Goal: Transaction & Acquisition: Purchase product/service

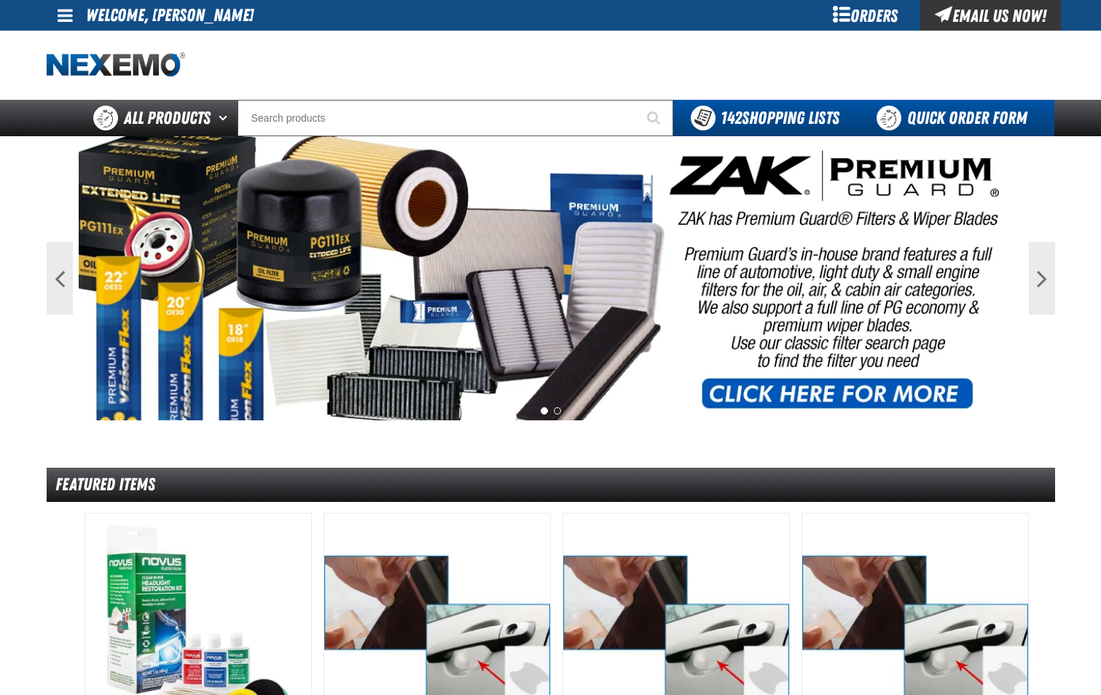
click at [1002, 118] on link "Quick Order Form" at bounding box center [956, 118] width 198 height 36
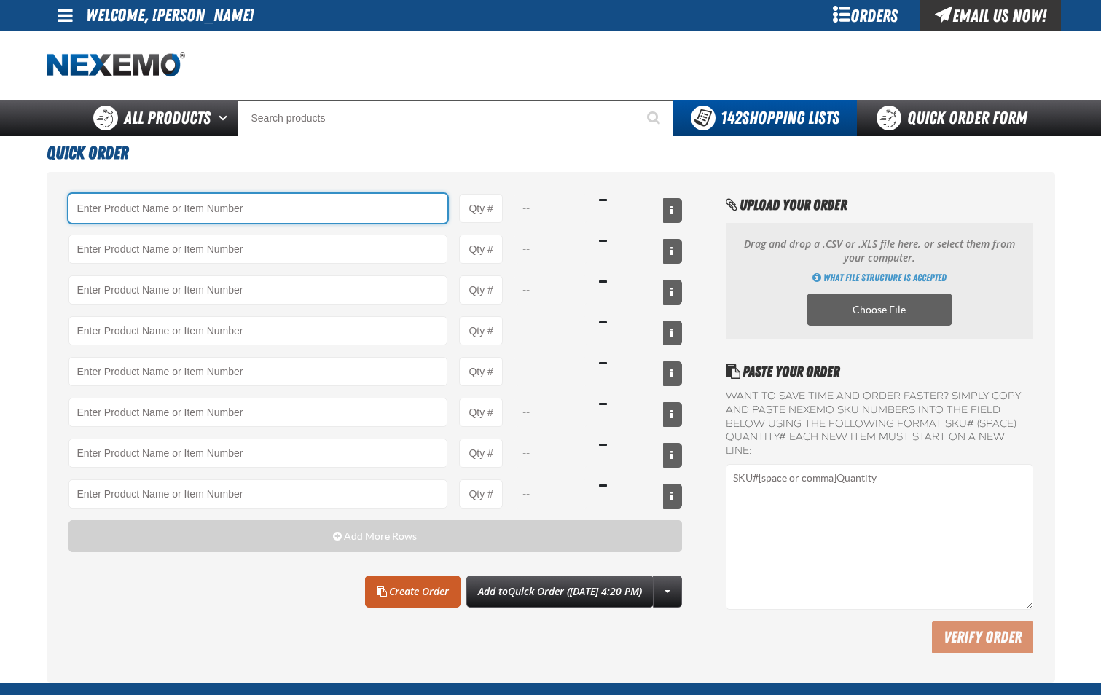
click at [246, 211] on input "Product" at bounding box center [259, 208] width 380 height 29
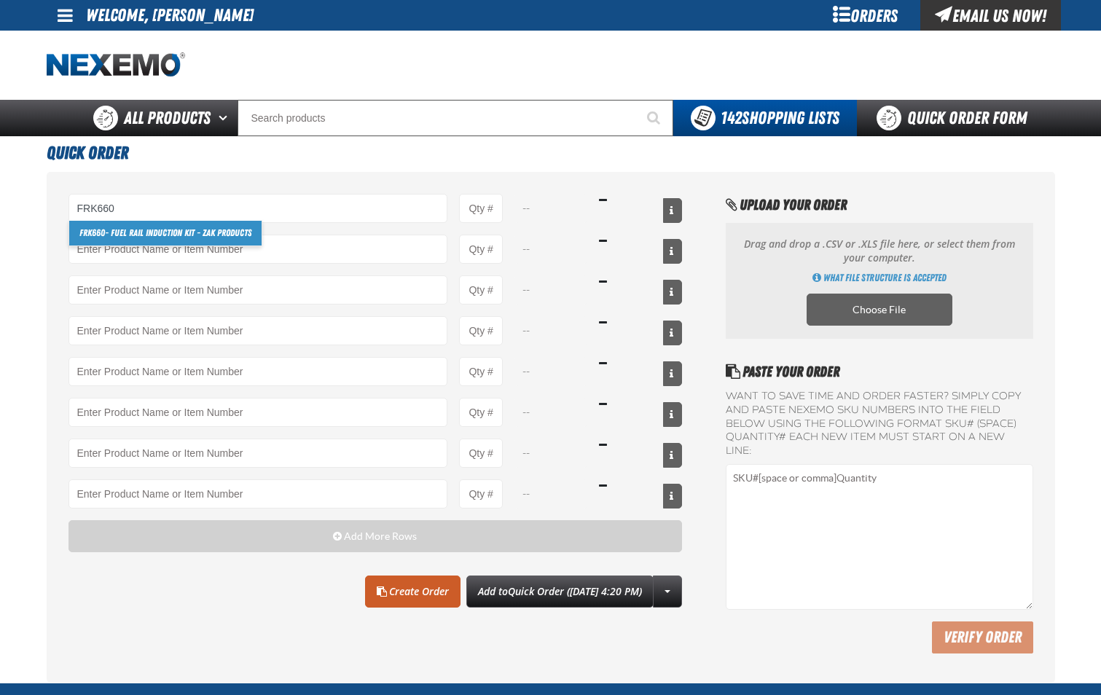
click at [240, 236] on link "FRK660 - Fuel Rail Induction Kit - ZAK Products" at bounding box center [165, 233] width 192 height 25
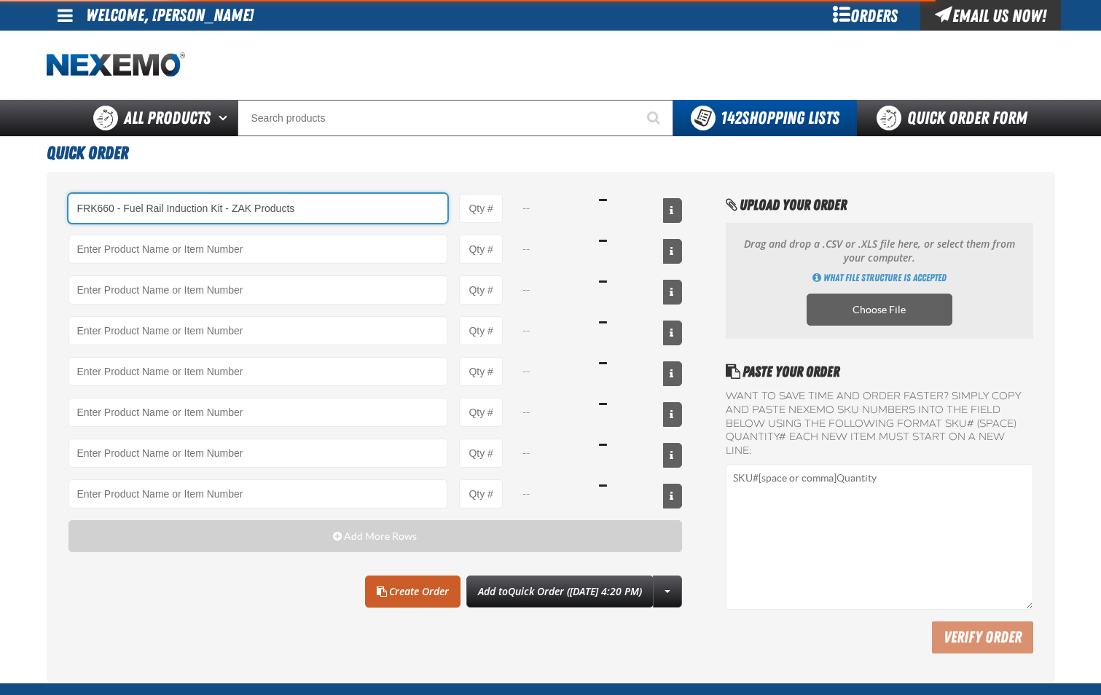
type input "FRK660 - Fuel Rail Induction Kit - ZAK Products"
type input "1"
select select "kit"
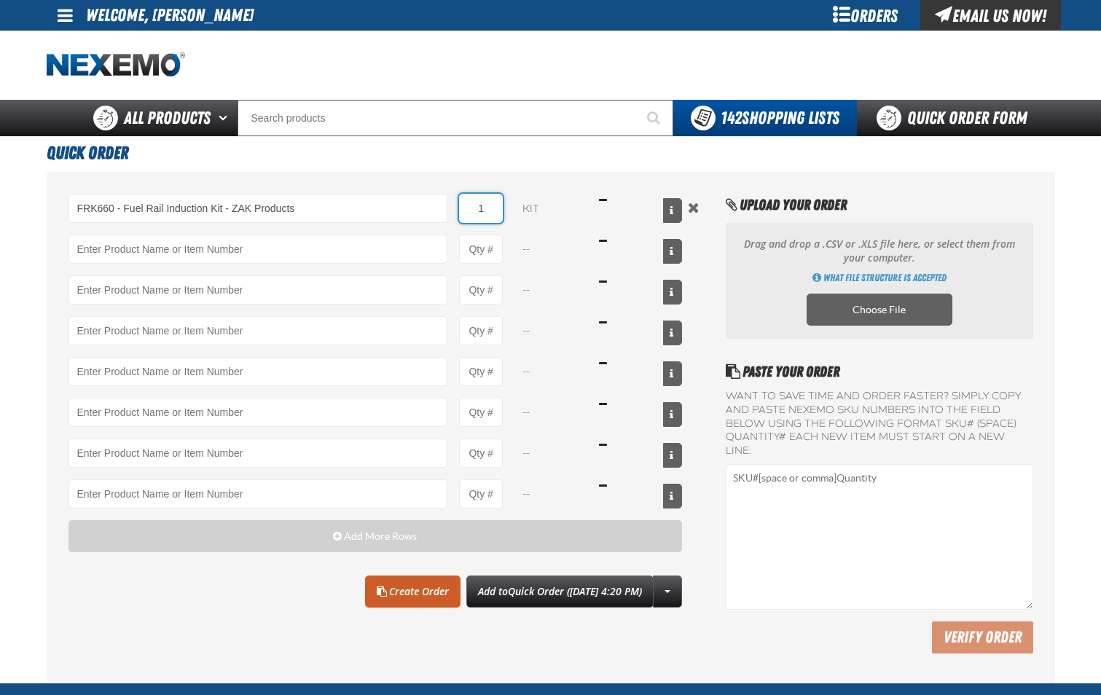
click at [489, 212] on input "1" at bounding box center [481, 208] width 44 height 29
type input "FRK660 - Fuel Rail Induction Kit - ZAK Products"
type input "24"
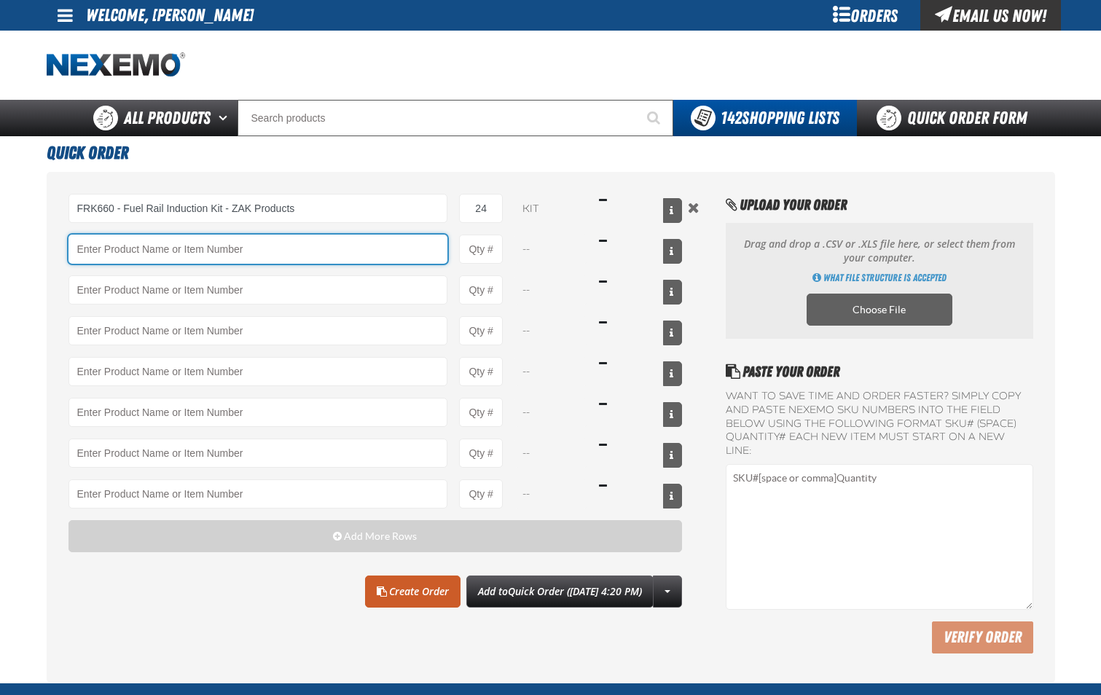
click at [419, 253] on input "Product" at bounding box center [259, 249] width 380 height 29
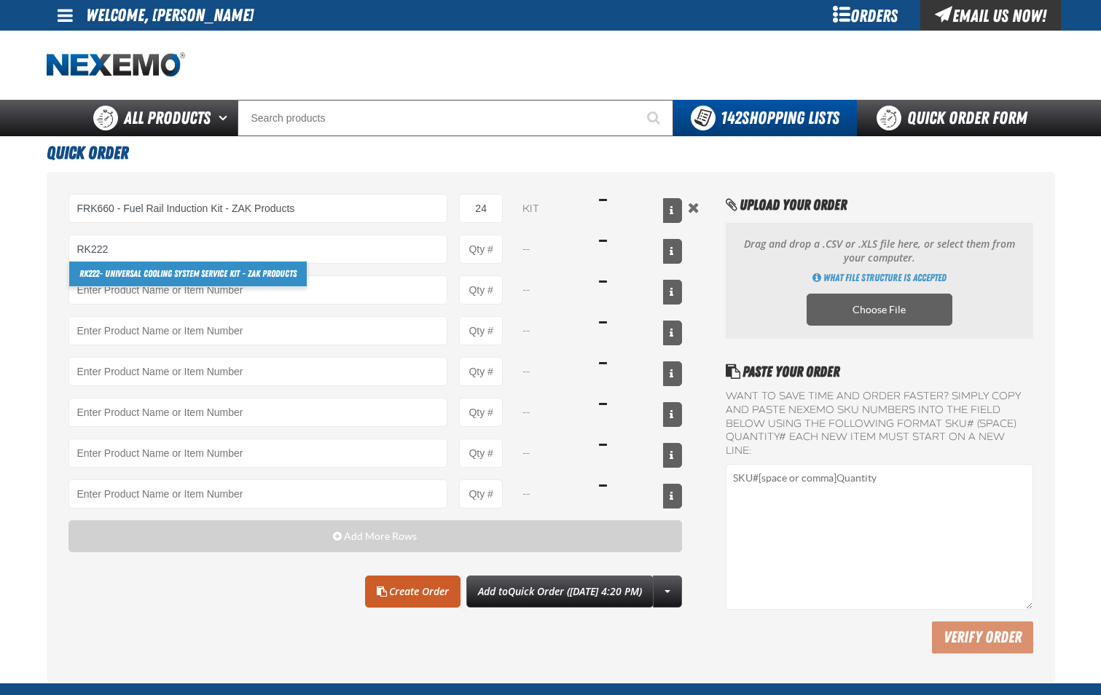
click at [268, 274] on link "RK222 - Universal Cooling System Service Kit - ZAK Products" at bounding box center [188, 274] width 238 height 25
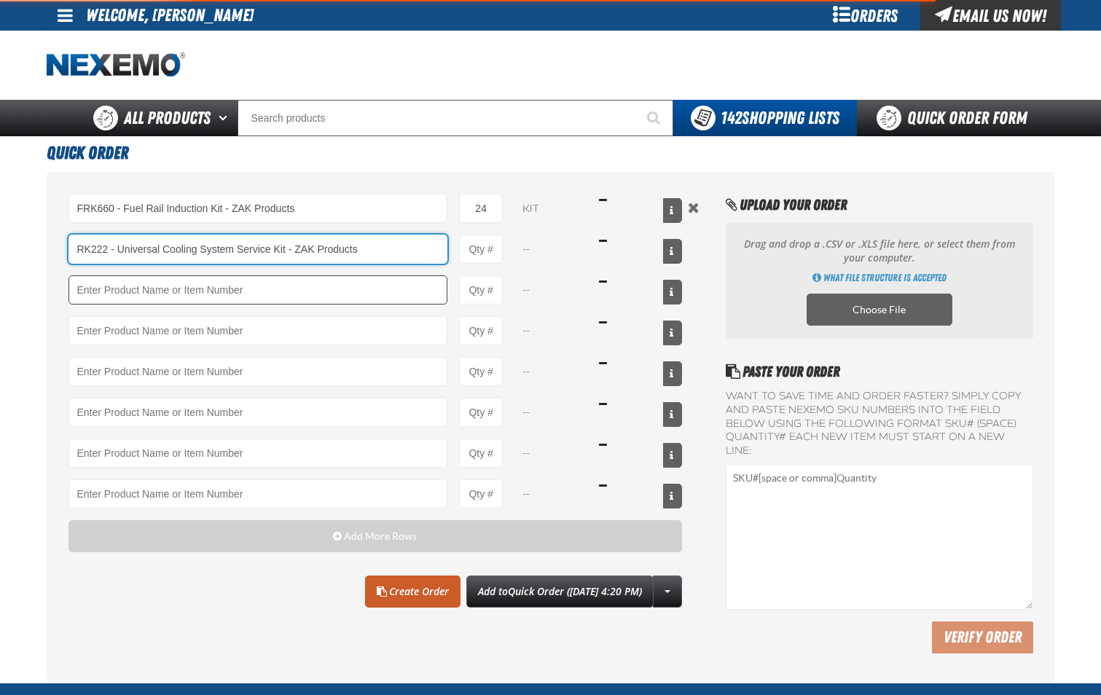
type input "RK222 - Universal Cooling System Service Kit - ZAK Products"
type input "1"
select select "kit"
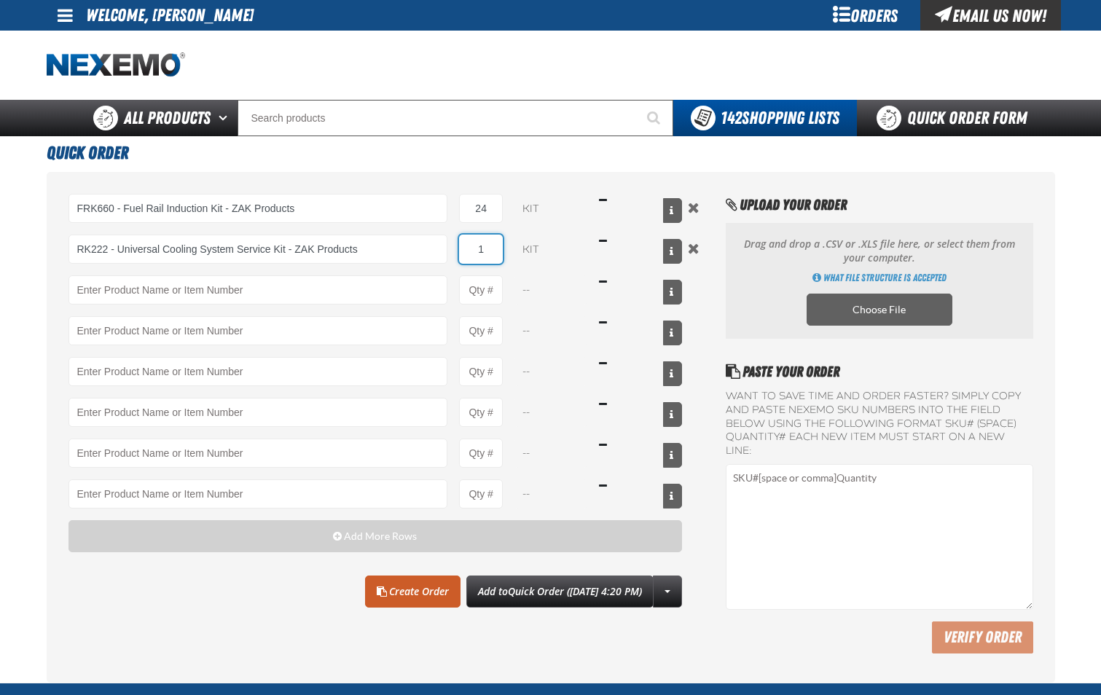
click at [482, 258] on input "1" at bounding box center [481, 249] width 44 height 29
type input "RK222 - Universal Cooling System Service Kit - ZAK Products"
type input "12"
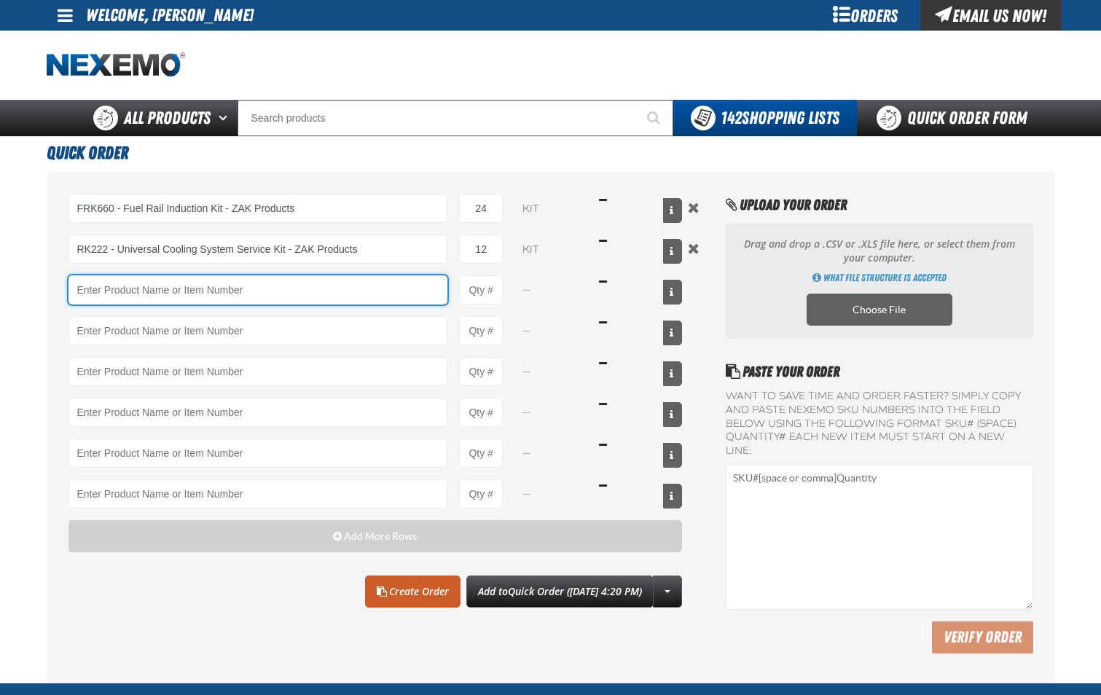
click at [352, 300] on input "Product" at bounding box center [259, 289] width 380 height 29
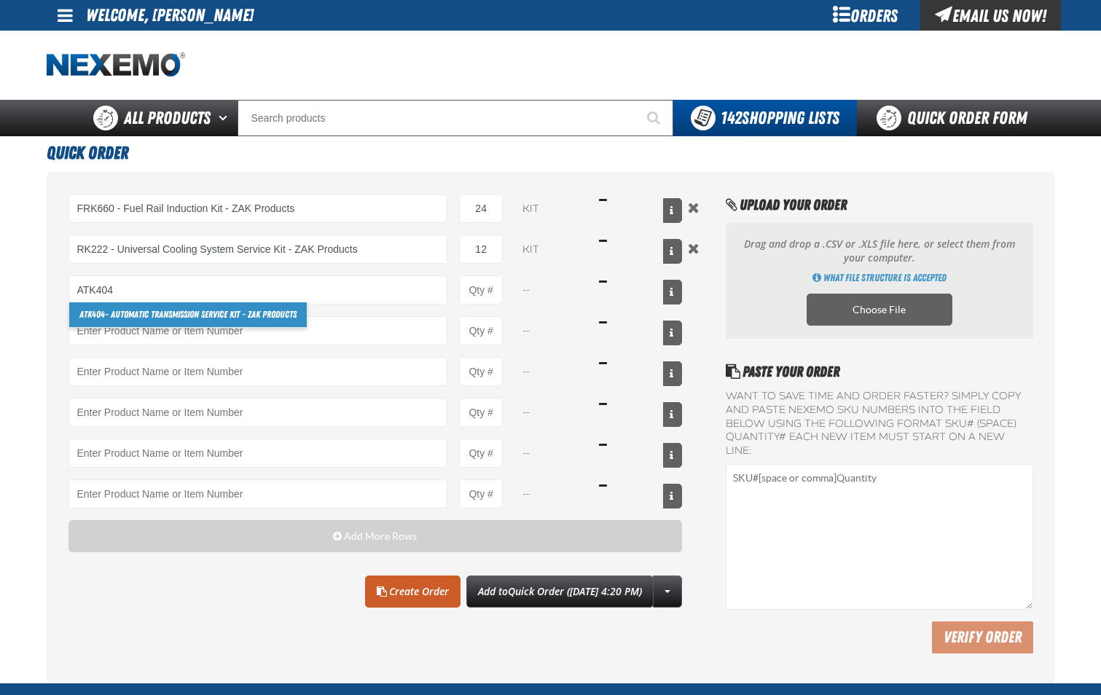
click at [298, 310] on link "ATK404 - Automatic Transmission Service Kit - ZAK Products" at bounding box center [188, 314] width 238 height 25
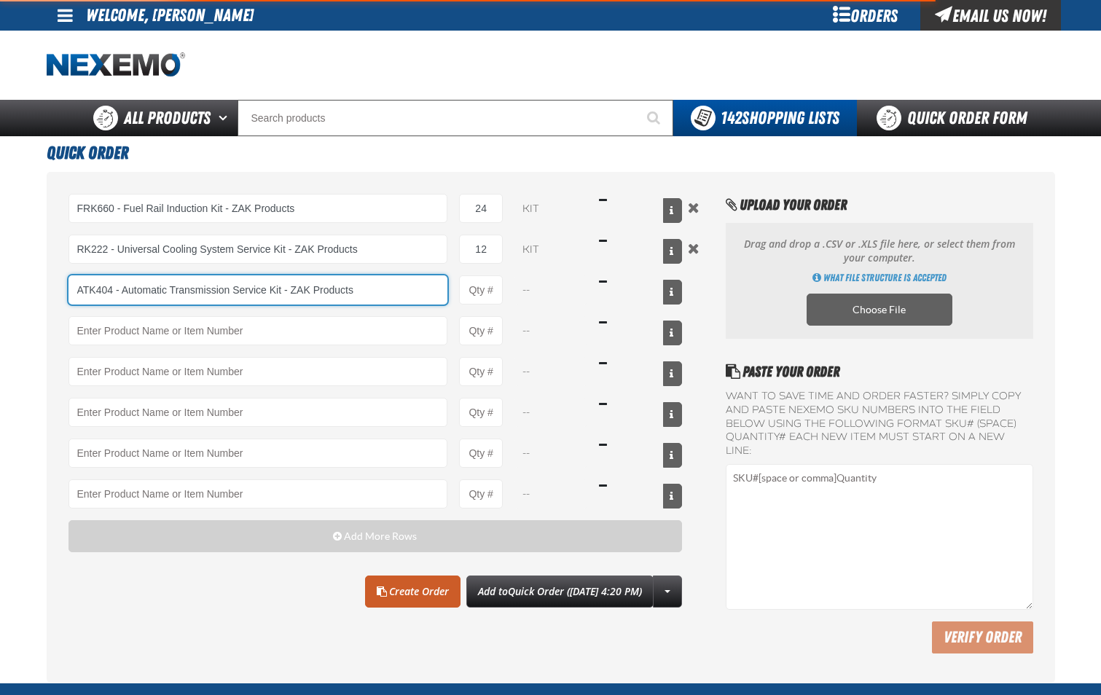
type input "ATK404 - Automatic Transmission Service Kit - ZAK Products"
type input "1"
select select "kit"
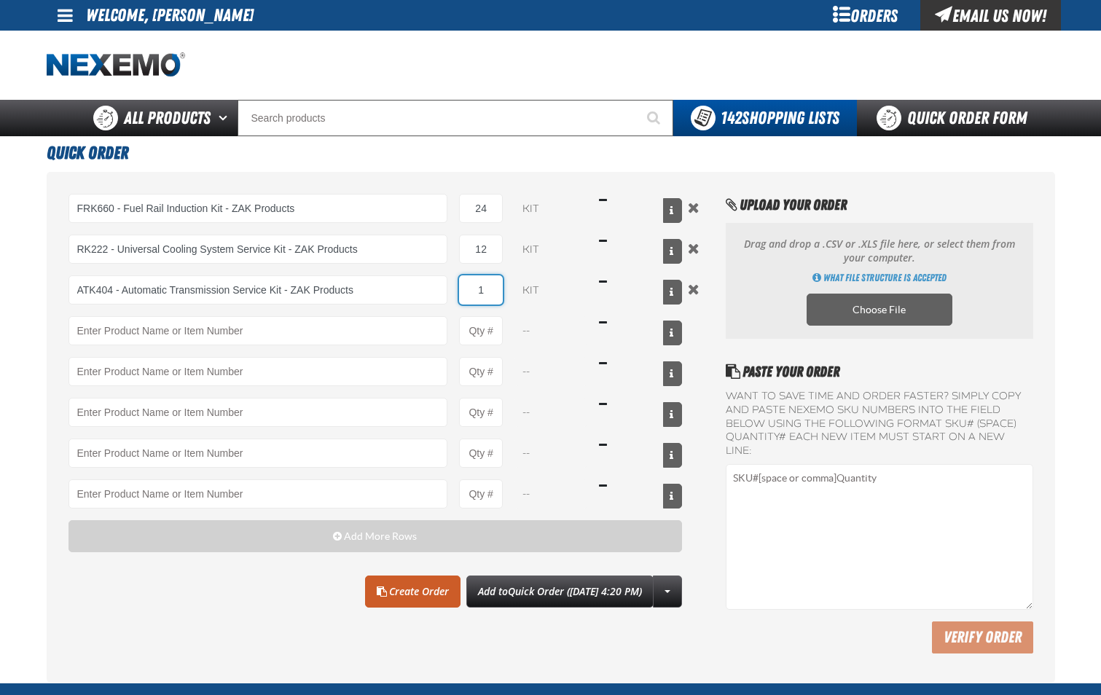
click at [494, 289] on input "1" at bounding box center [481, 289] width 44 height 29
type input "ATK404 - Automatic Transmission Service Kit - ZAK Products"
type input "12"
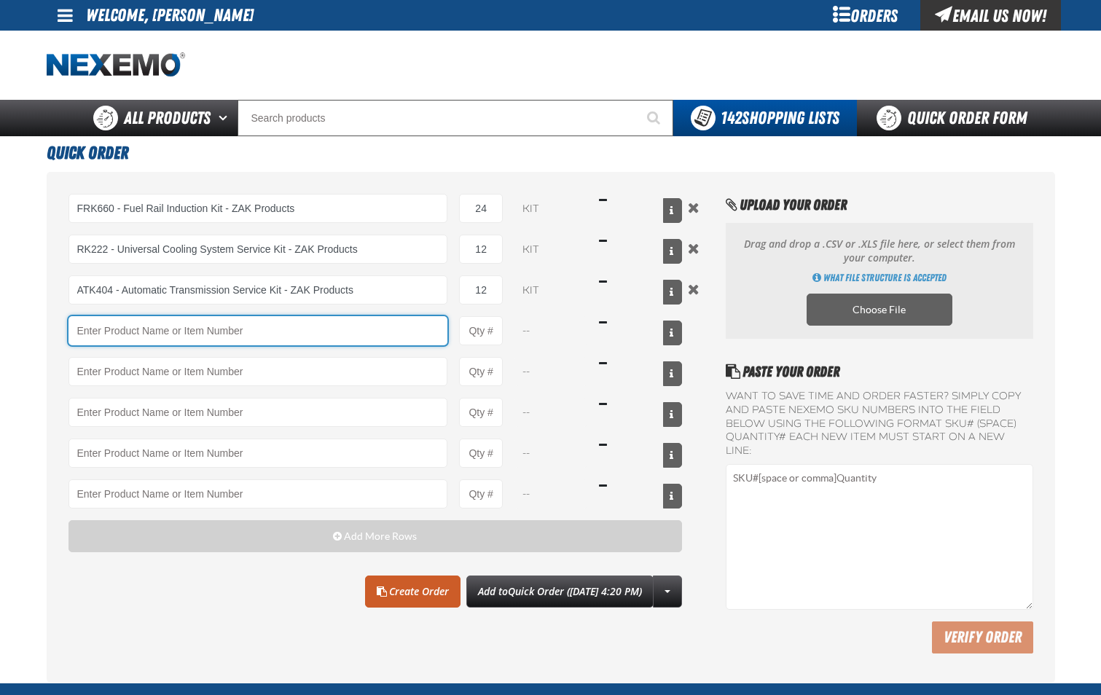
click at [368, 330] on input "Product" at bounding box center [259, 330] width 380 height 29
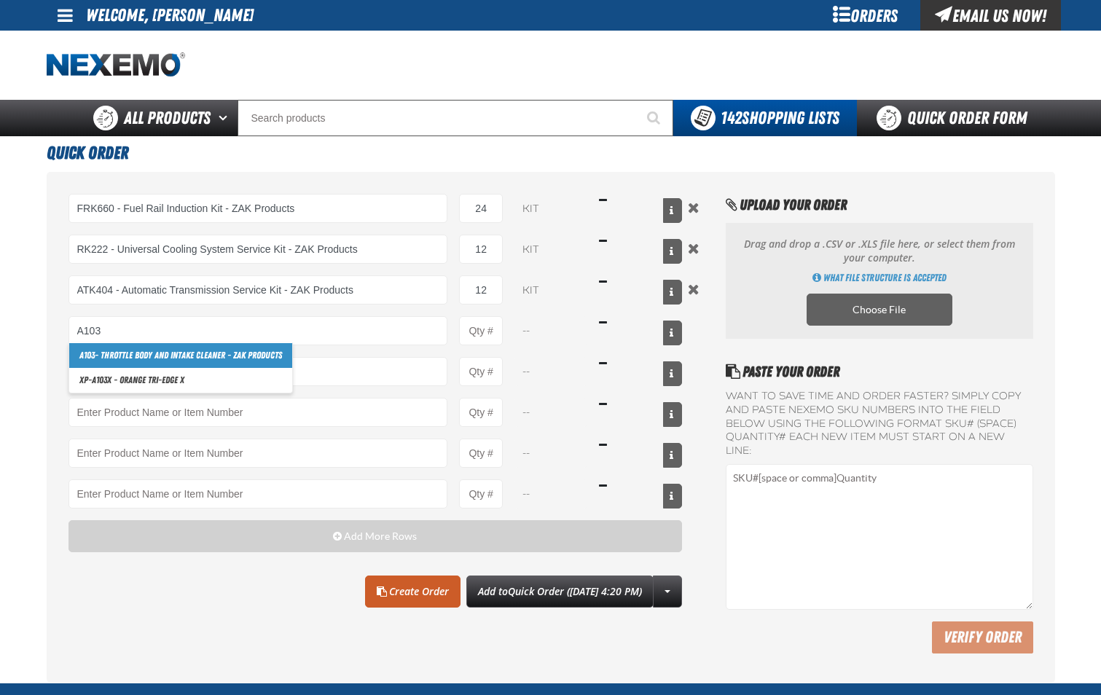
click at [284, 355] on link "A103 - Throttle Body and Intake Cleaner - ZAK Products" at bounding box center [180, 355] width 223 height 25
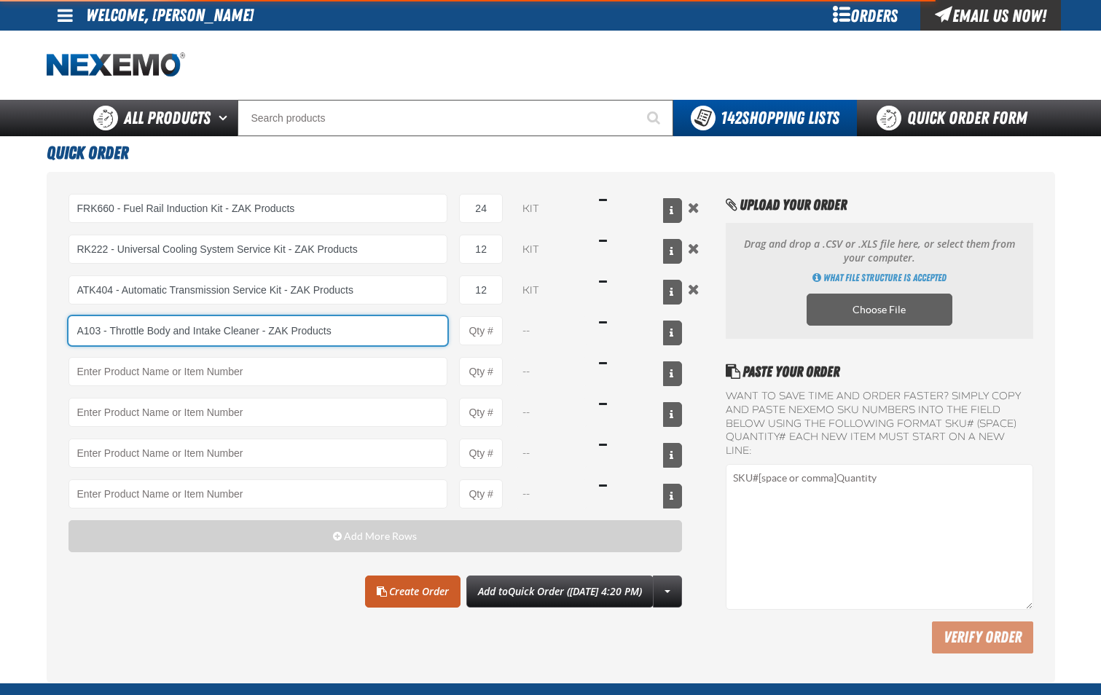
type input "A103 - Throttle Body and Intake Cleaner - ZAK Products"
type input "1"
select select "can"
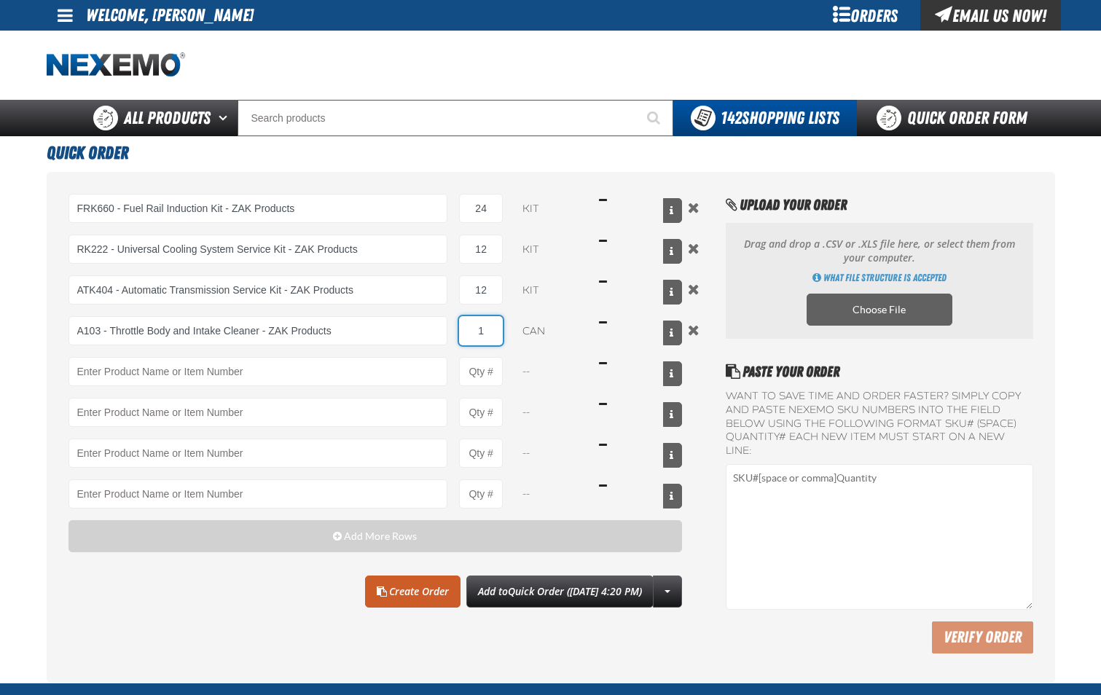
click at [488, 336] on input "1" at bounding box center [481, 330] width 44 height 29
type input "A103 - Throttle Body and Intake Cleaner - ZAK Products"
type input "12"
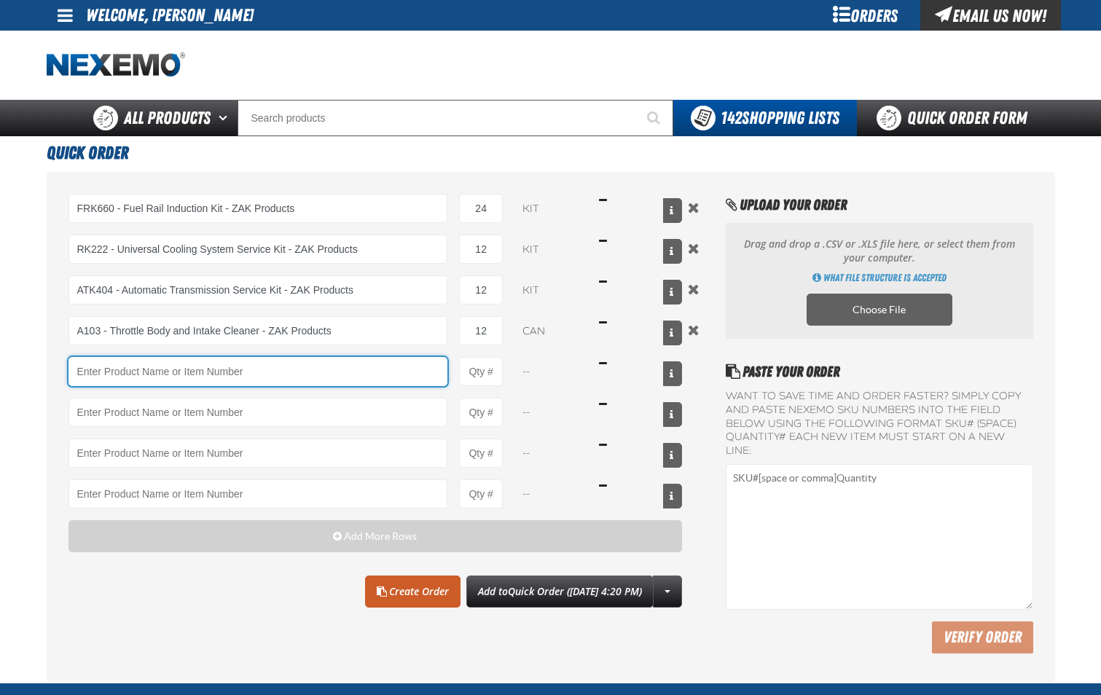
click at [356, 377] on input "Product" at bounding box center [259, 371] width 380 height 29
type input "U"
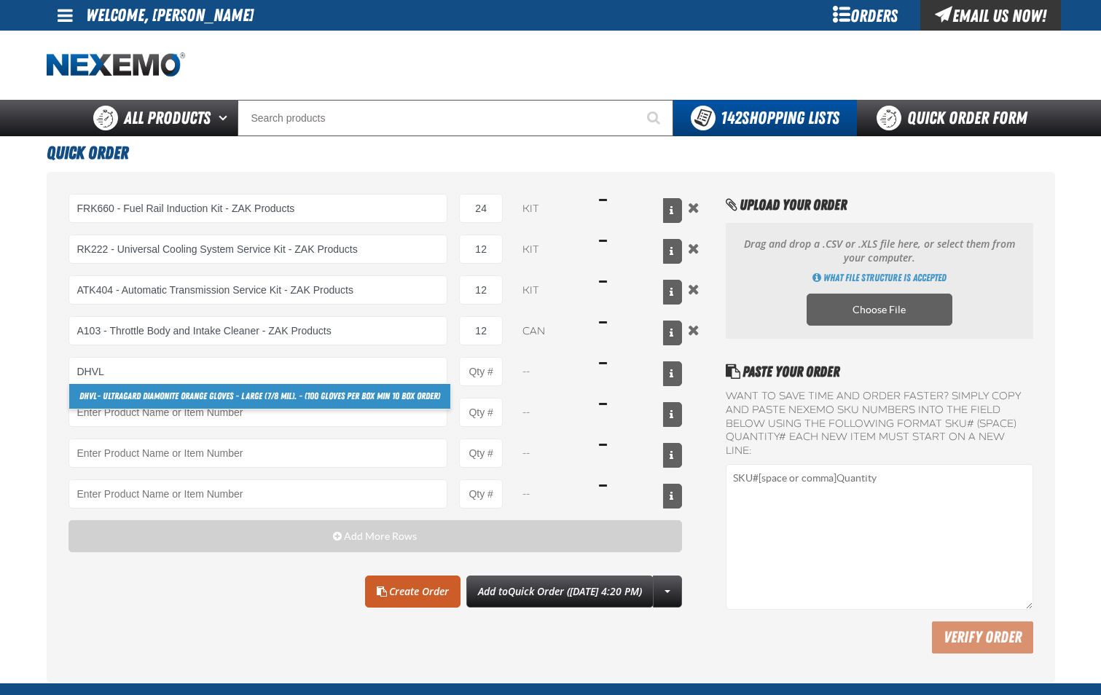
click at [356, 395] on link "DHVL - Ultragard Diamonite Orange Gloves - Large (7/8 mil). - (100 gloves per b…" at bounding box center [259, 396] width 381 height 25
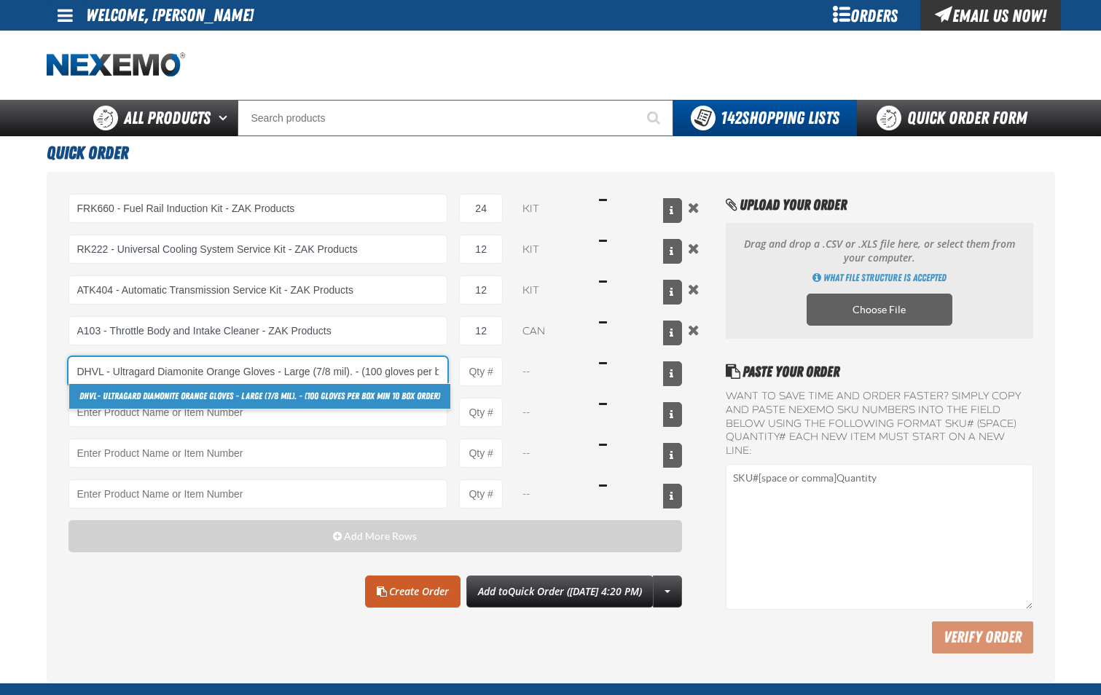
scroll to position [0, 98]
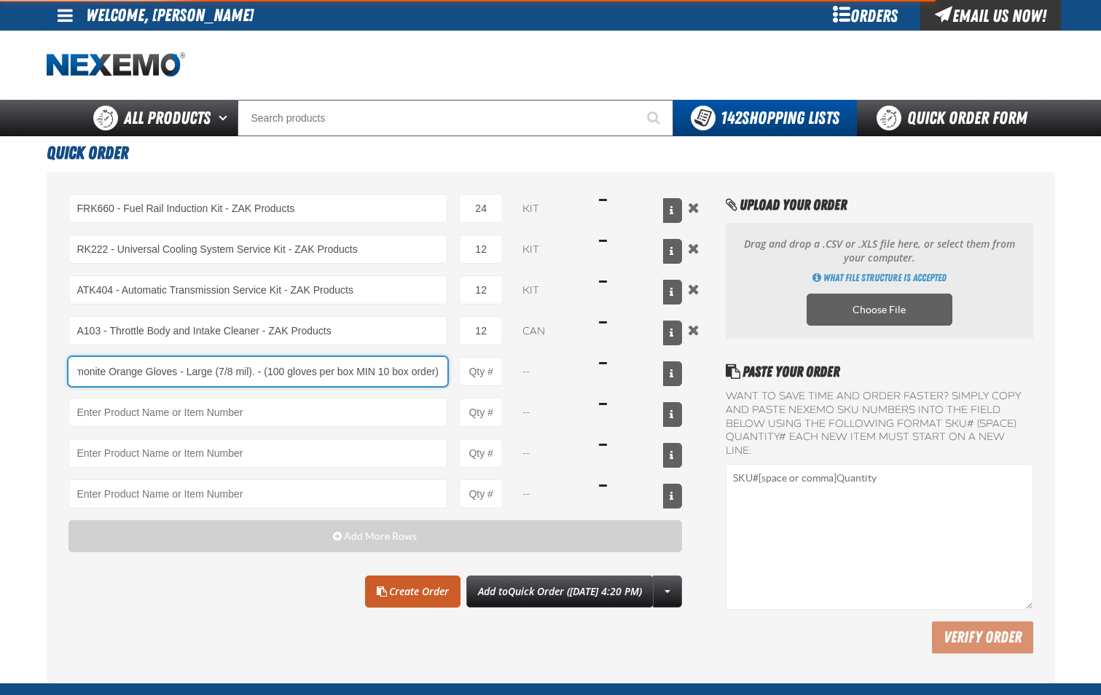
type input "DHVL - Ultragard Diamonite Orange Gloves - Large (7/8 mil). - (100 gloves per b…"
type input "1"
select select "box"
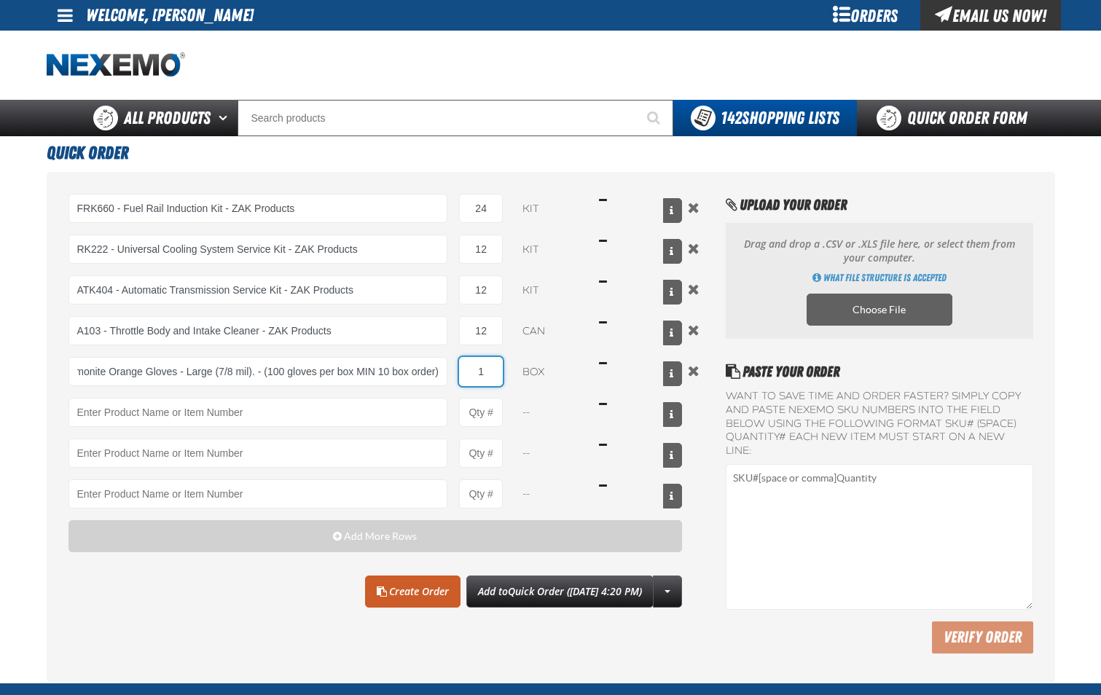
click at [488, 378] on input "1" at bounding box center [481, 371] width 44 height 29
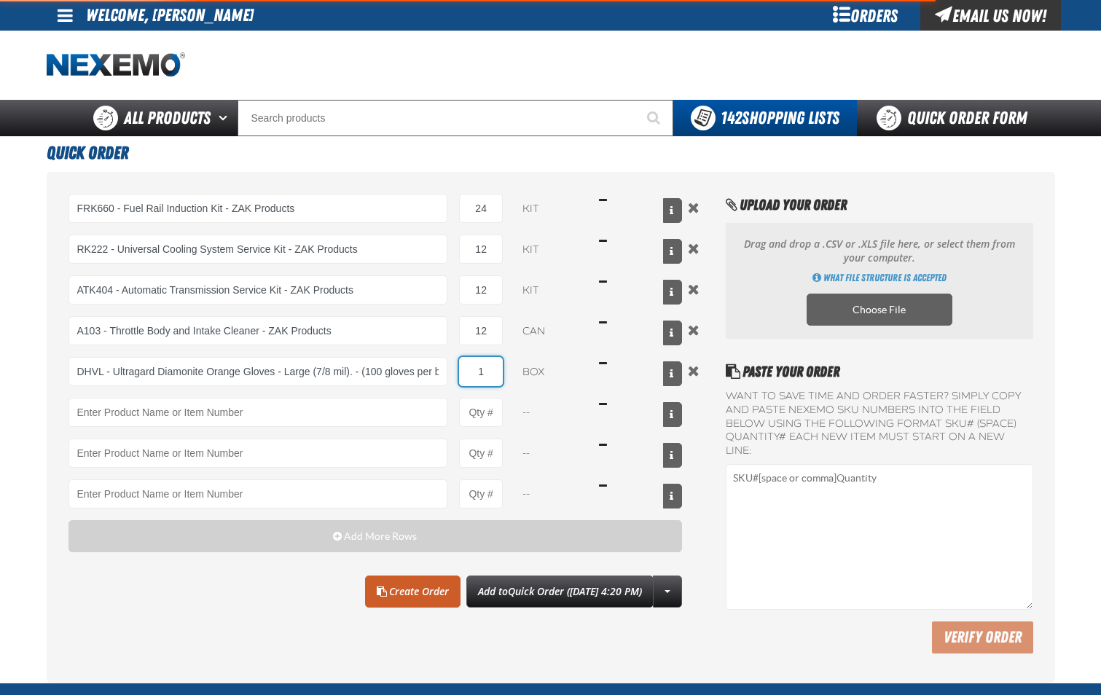
type input "DHVL - Ultragard Diamonite Orange Gloves - Large (7/8 mil). - (100 gloves per b…"
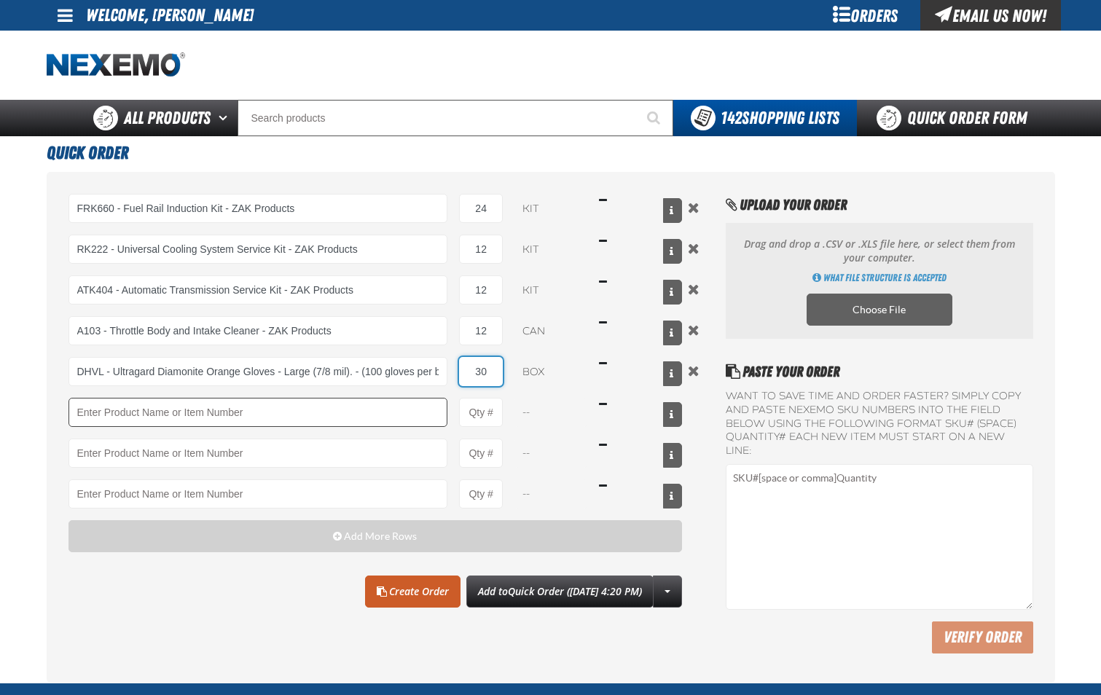
type input "30"
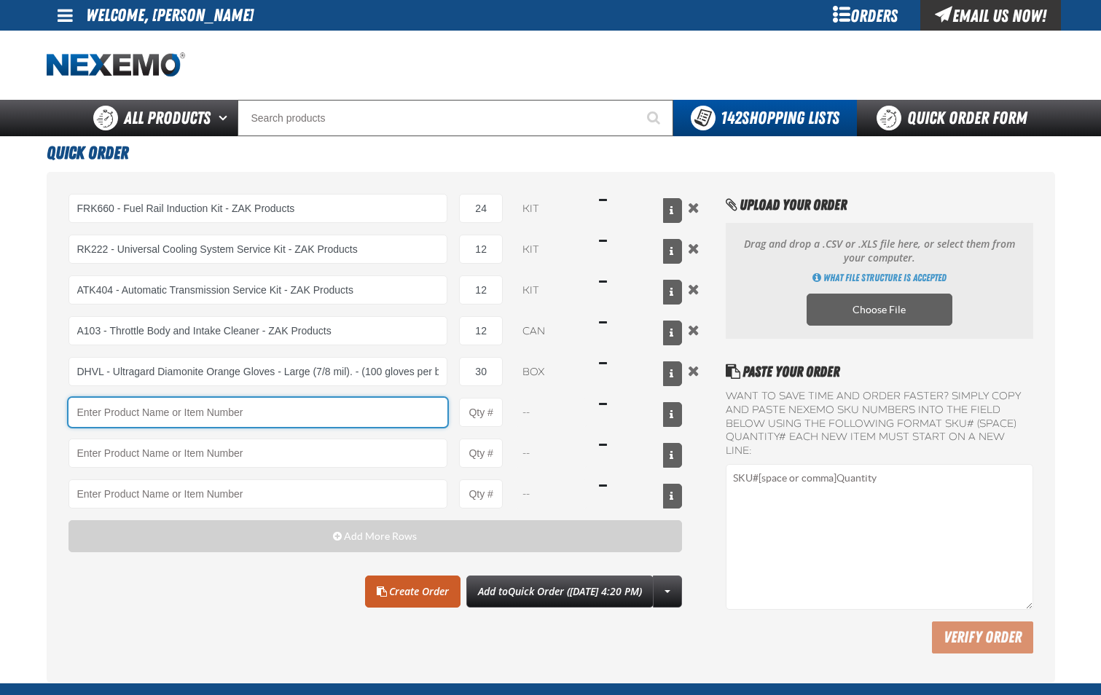
click at [410, 413] on input "Product" at bounding box center [259, 412] width 380 height 29
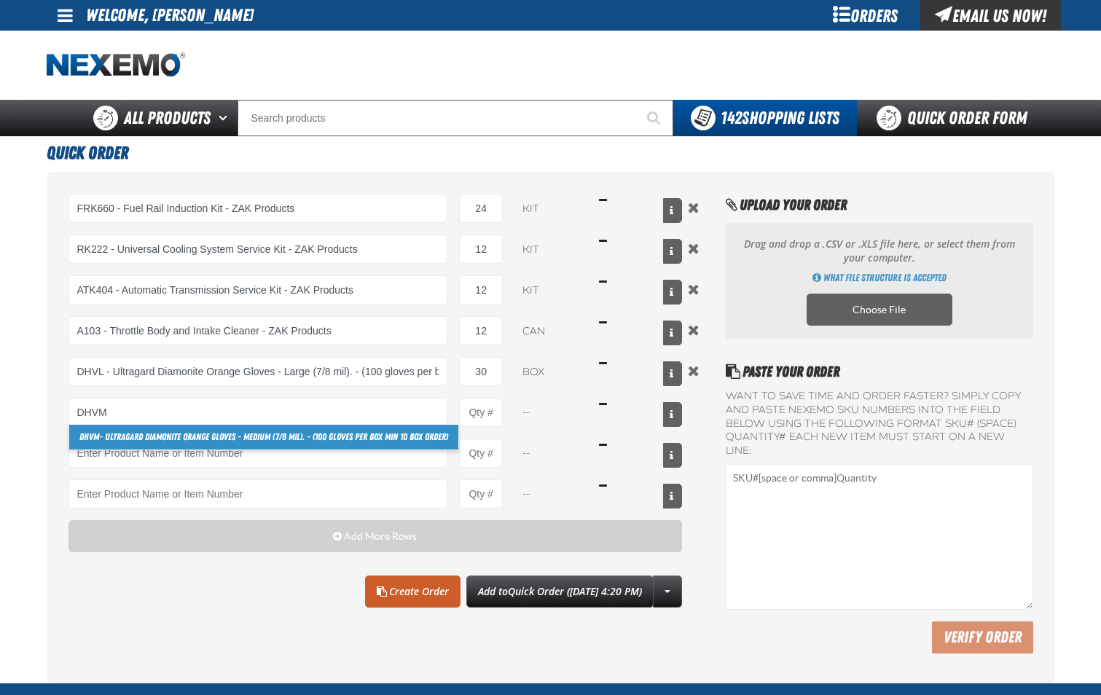
click at [402, 442] on link "DHVM - Ultragard Diamonite Orange Gloves - Medium (7/8 mil). - (100 gloves per …" at bounding box center [263, 437] width 389 height 25
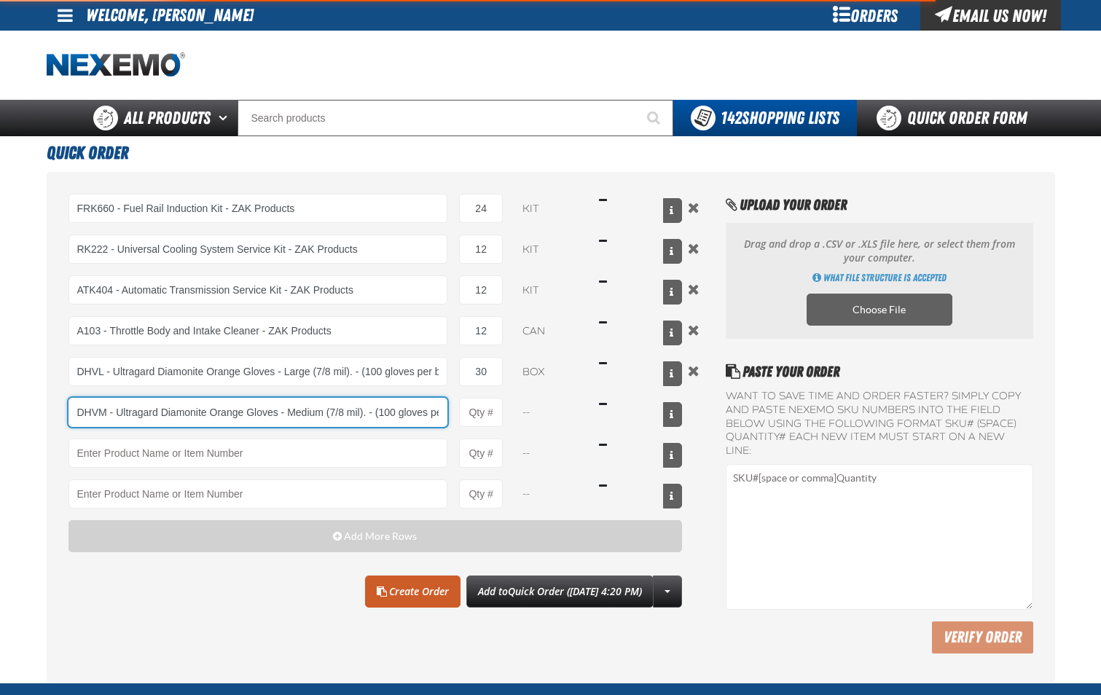
scroll to position [0, 111]
type input "DHVM - Ultragard Diamonite Orange Gloves - Medium (7/8 mil). - (100 gloves per …"
type input "1"
select select "box"
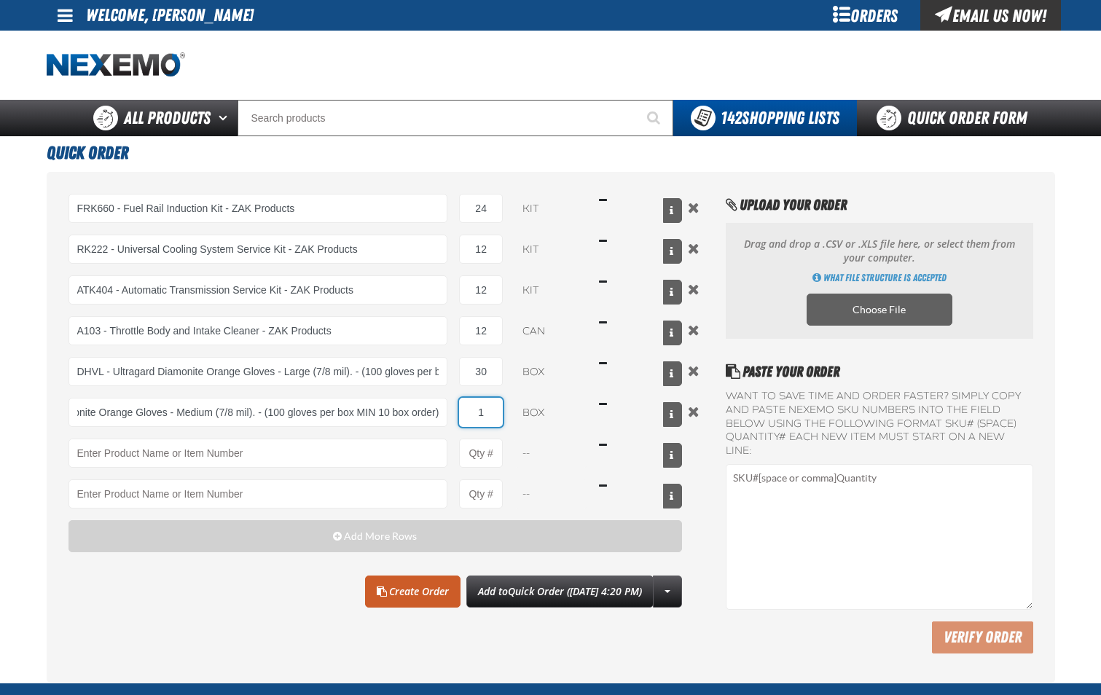
click at [496, 412] on input "1" at bounding box center [481, 412] width 44 height 29
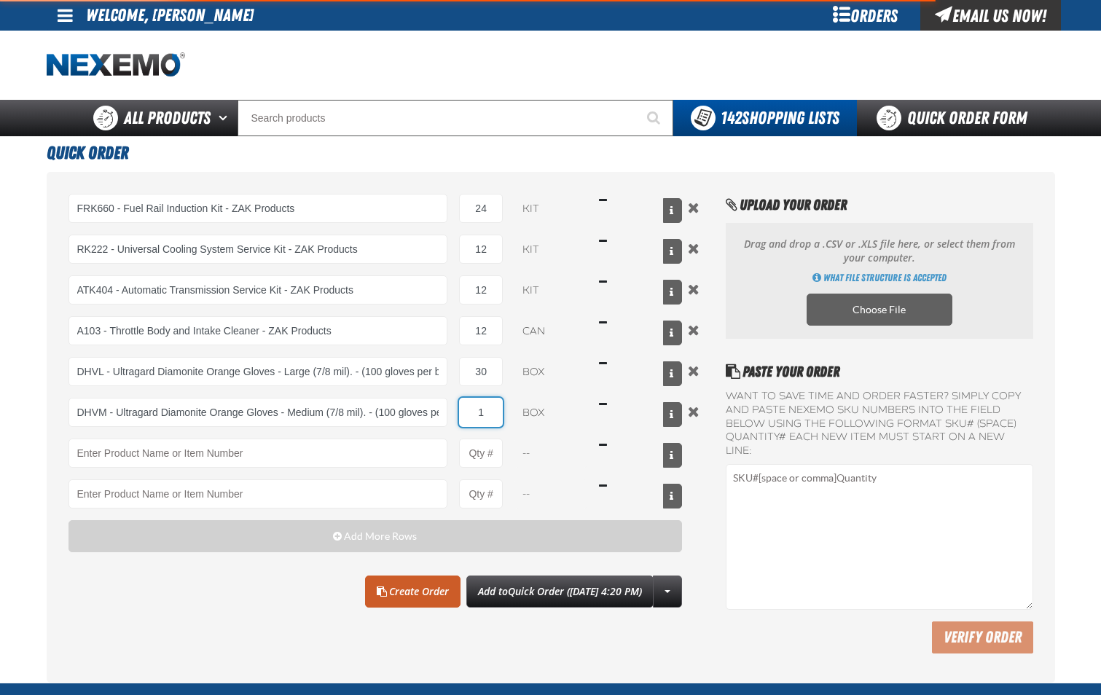
type input "DHVM - Ultragard Diamonite Orange Gloves - Medium (7/8 mil). - (100 gloves per …"
type input "10"
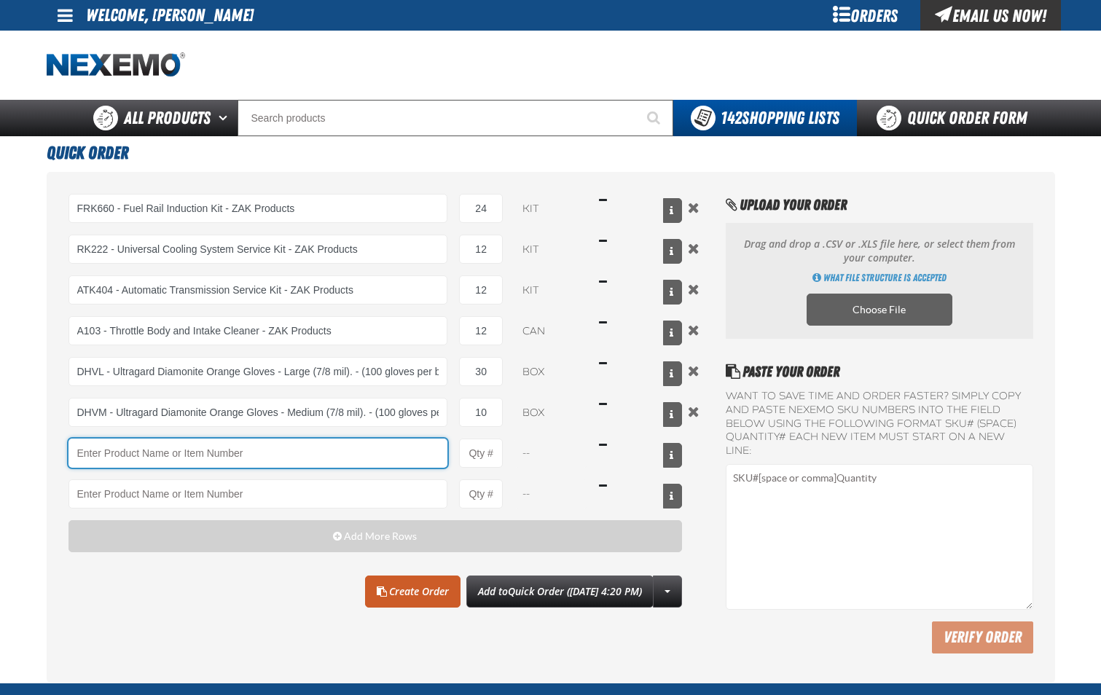
click at [351, 450] on input "Product" at bounding box center [259, 453] width 380 height 29
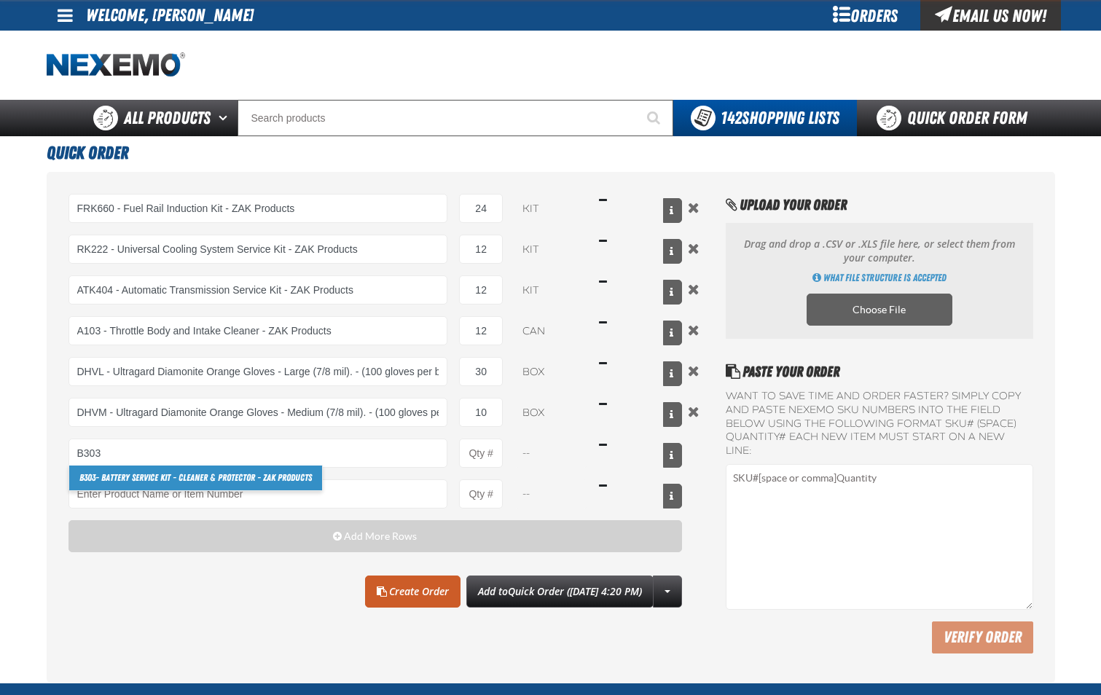
click at [290, 476] on link "B303 - Battery Service Kit - Cleaner & Protector - ZAK Products" at bounding box center [195, 478] width 253 height 25
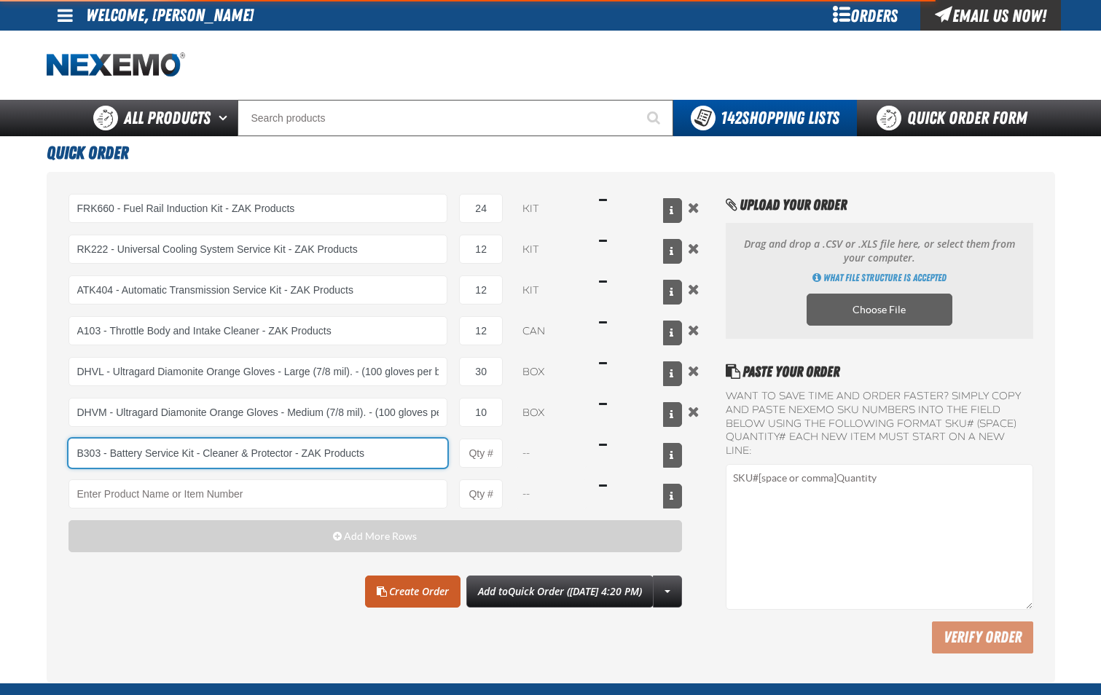
type input "B303 - Battery Service Kit - Cleaner &amp; Protector - ZAK Products"
type input "1"
select select "kit"
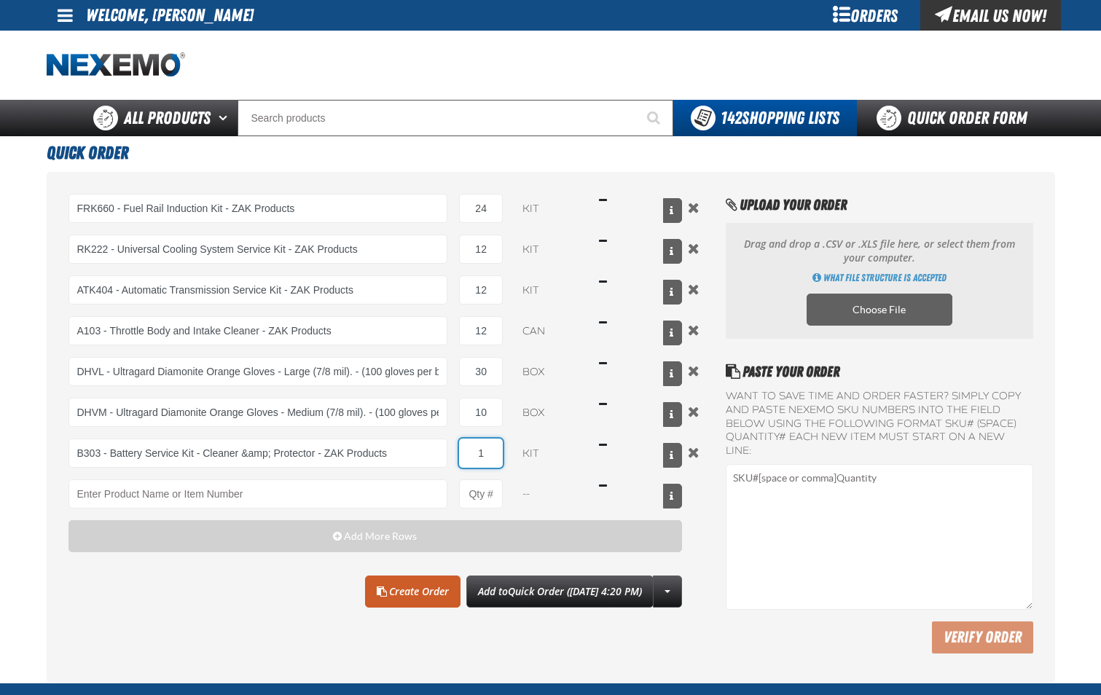
click at [487, 461] on input "1" at bounding box center [481, 453] width 44 height 29
type input "B303 - Battery Service Kit - Cleaner &amp; Protector - ZAK Products"
type input "12"
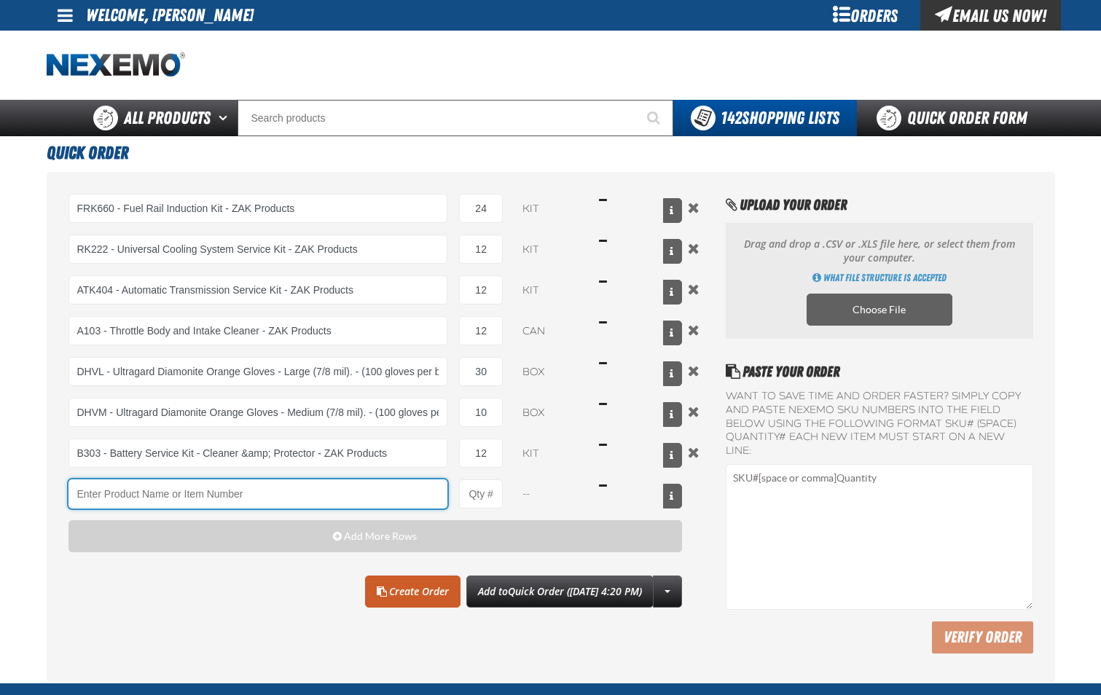
click at [367, 496] on input "Product" at bounding box center [259, 494] width 380 height 29
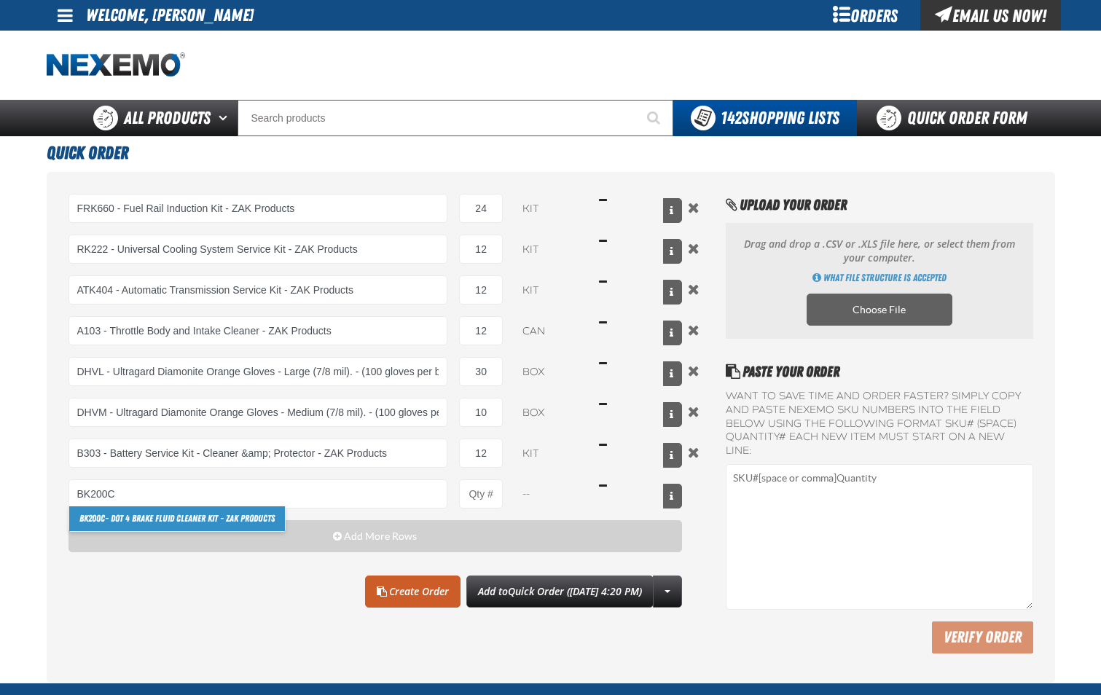
click at [267, 509] on link "BK200C - DOT 4 Brake Fluid Cleaner Kit - ZAK Products" at bounding box center [177, 519] width 216 height 25
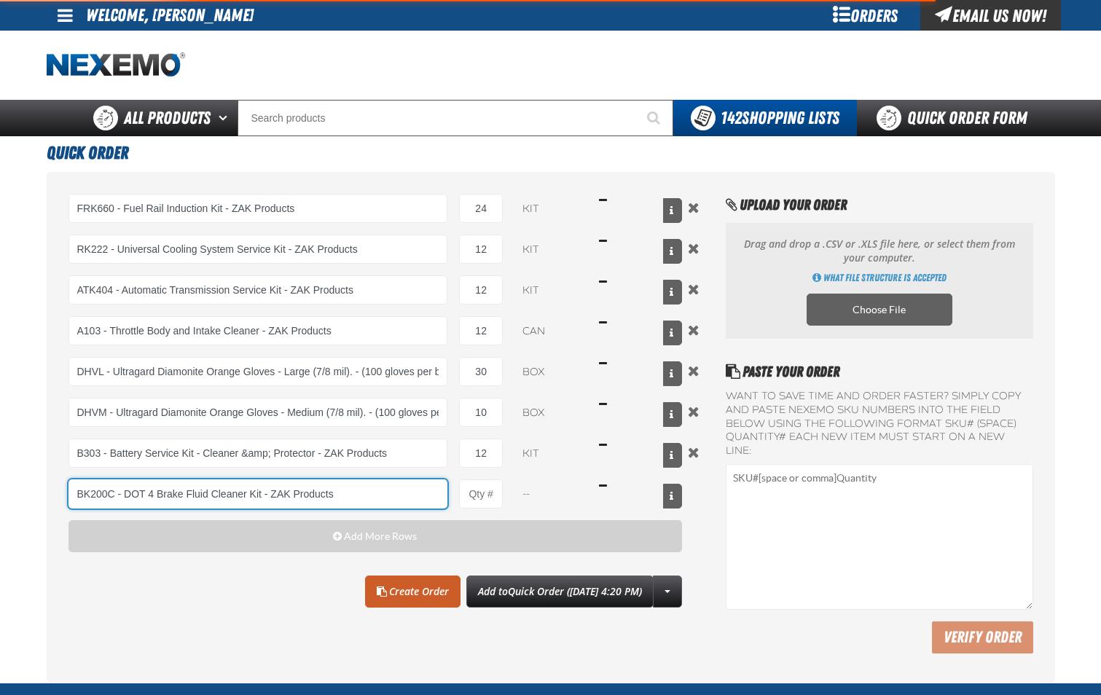
type input "BK200C - DOT 4 Brake Fluid Cleaner Kit - ZAK Products"
type input "1"
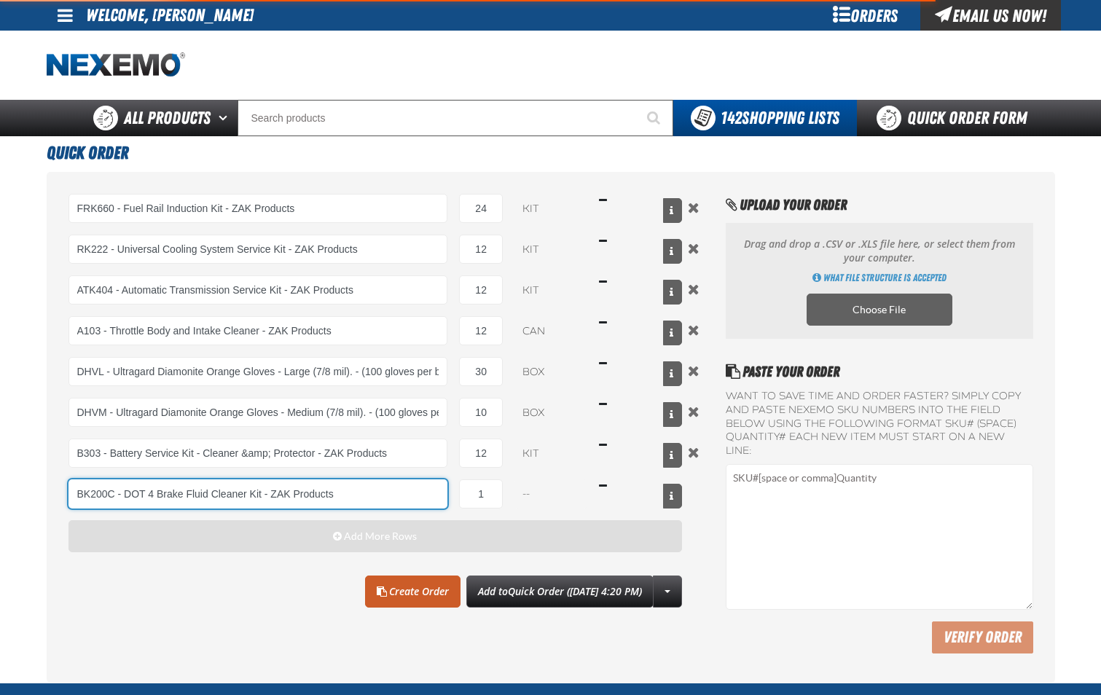
select select "kit"
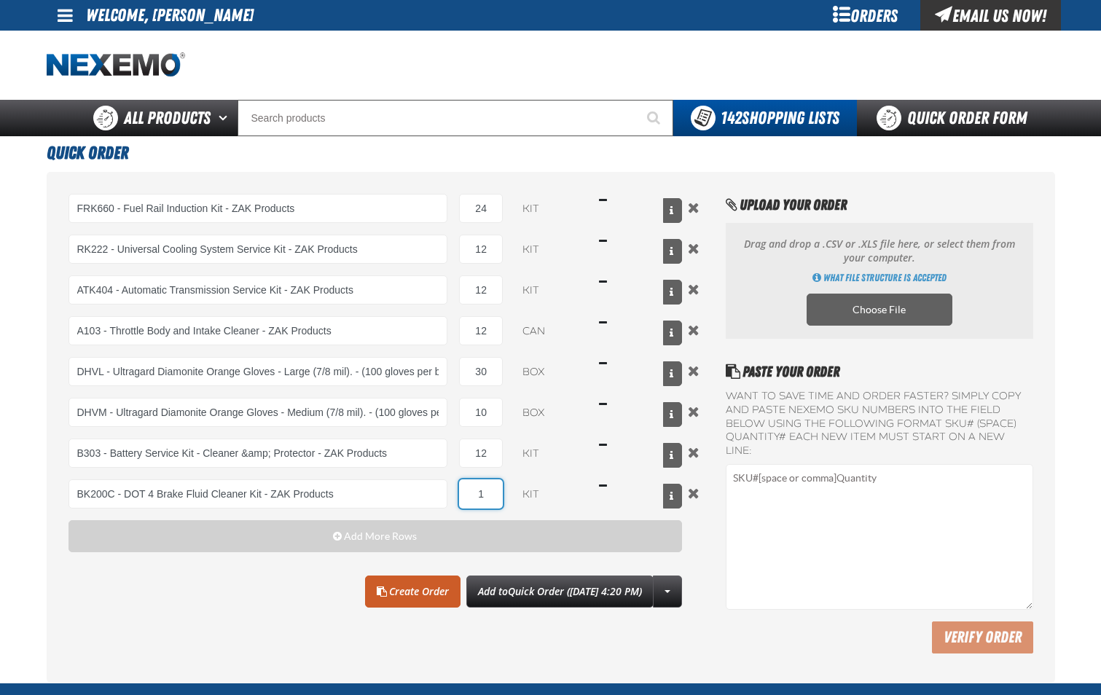
click at [485, 494] on input "1" at bounding box center [481, 494] width 44 height 29
type input "BK200C - DOT 4 Brake Fluid Cleaner Kit - ZAK Products"
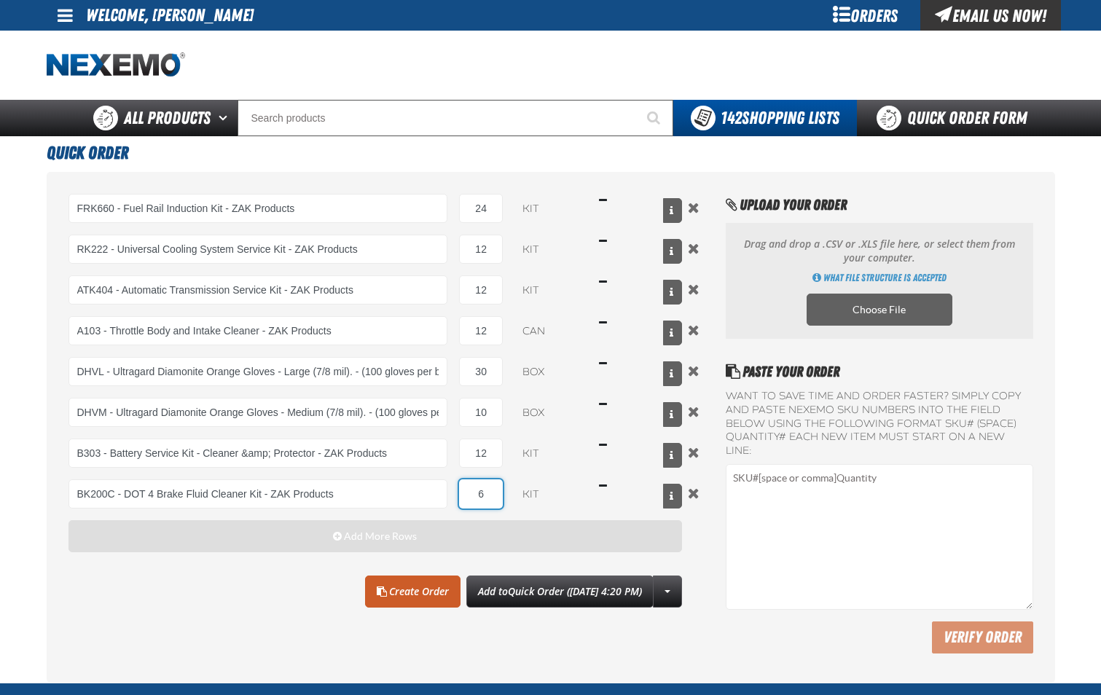
type input "6"
click at [455, 536] on button "Add More Rows" at bounding box center [376, 536] width 614 height 32
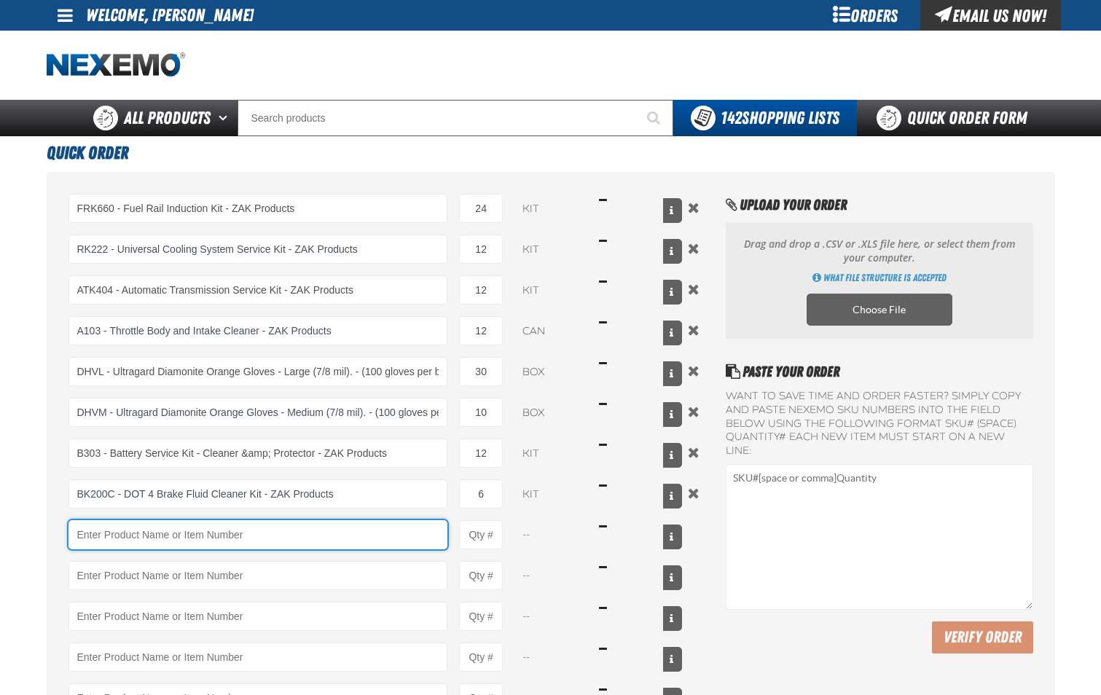
click at [314, 541] on input "Product" at bounding box center [259, 534] width 380 height 29
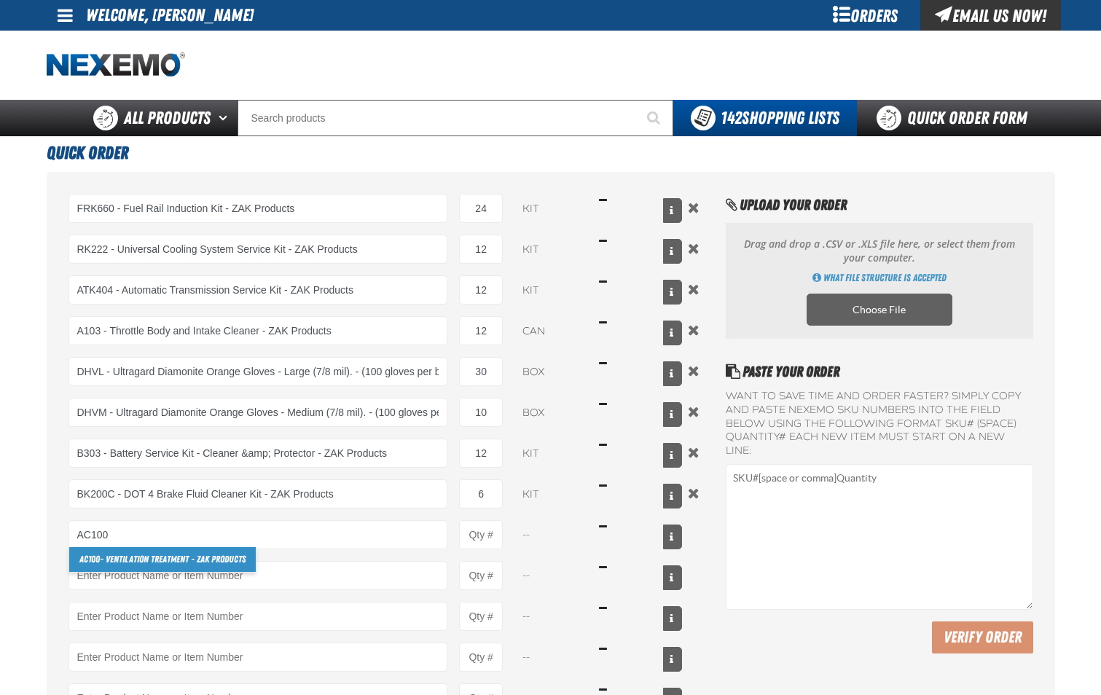
click at [222, 557] on link "AC100 - Ventilation Treatment - ZAK Products" at bounding box center [162, 559] width 187 height 25
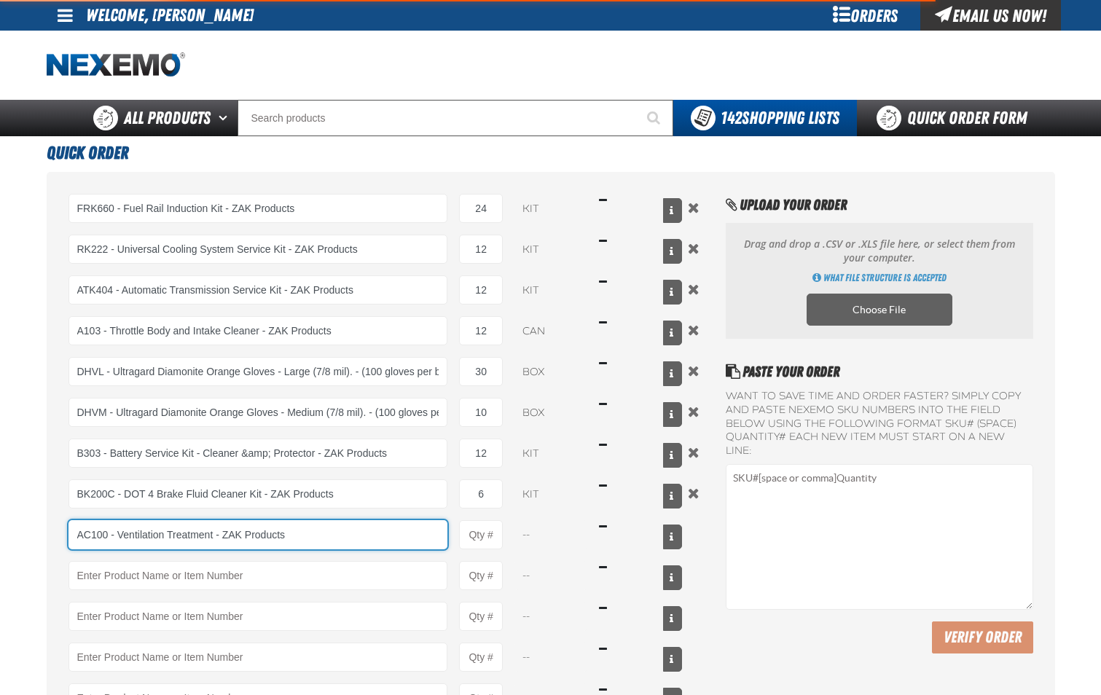
type input "AC100 - Ventilation Treatment - ZAK Products"
type input "1"
select select "can"
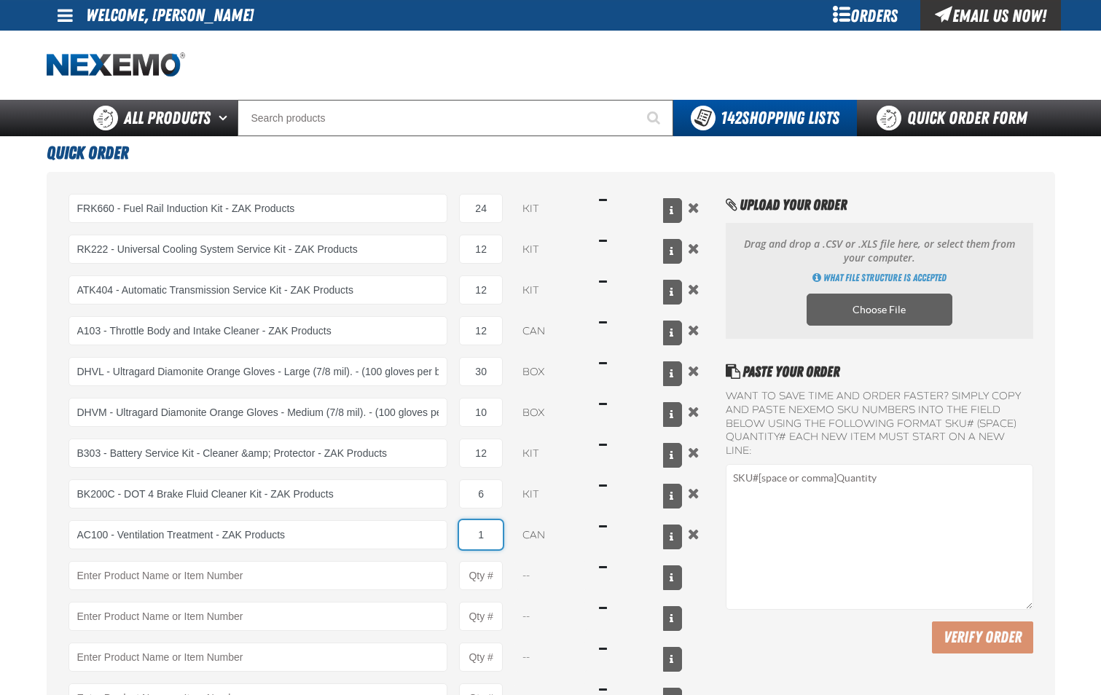
click at [493, 543] on input "1" at bounding box center [481, 534] width 44 height 29
type input "AC100 - Ventilation Treatment - ZAK Products"
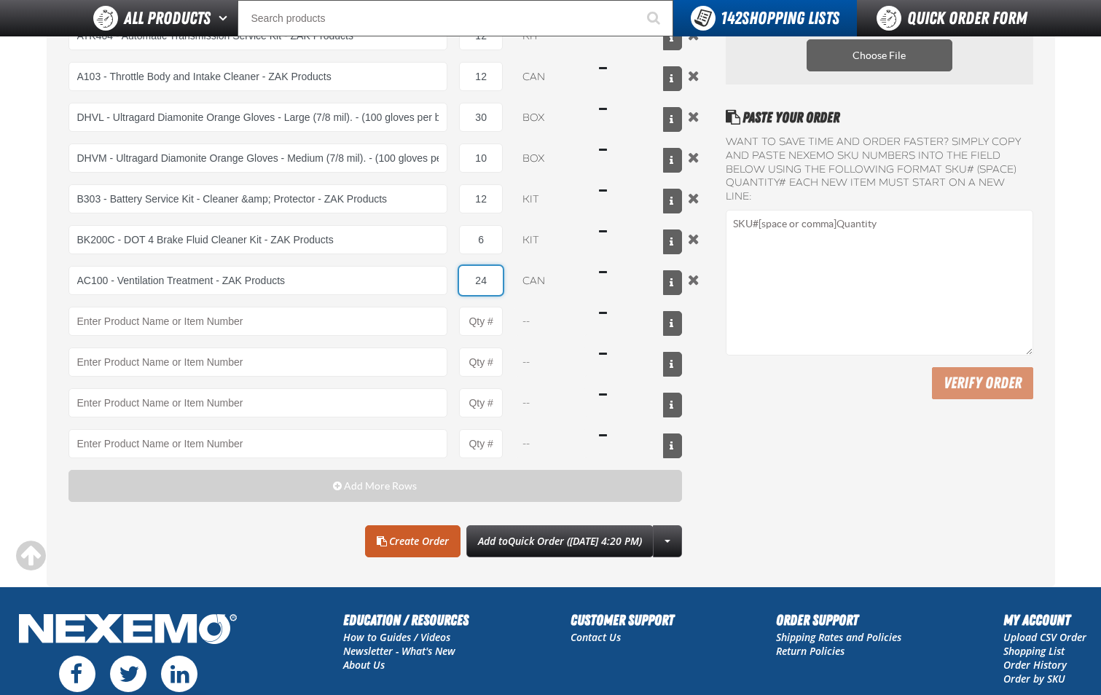
scroll to position [219, 0]
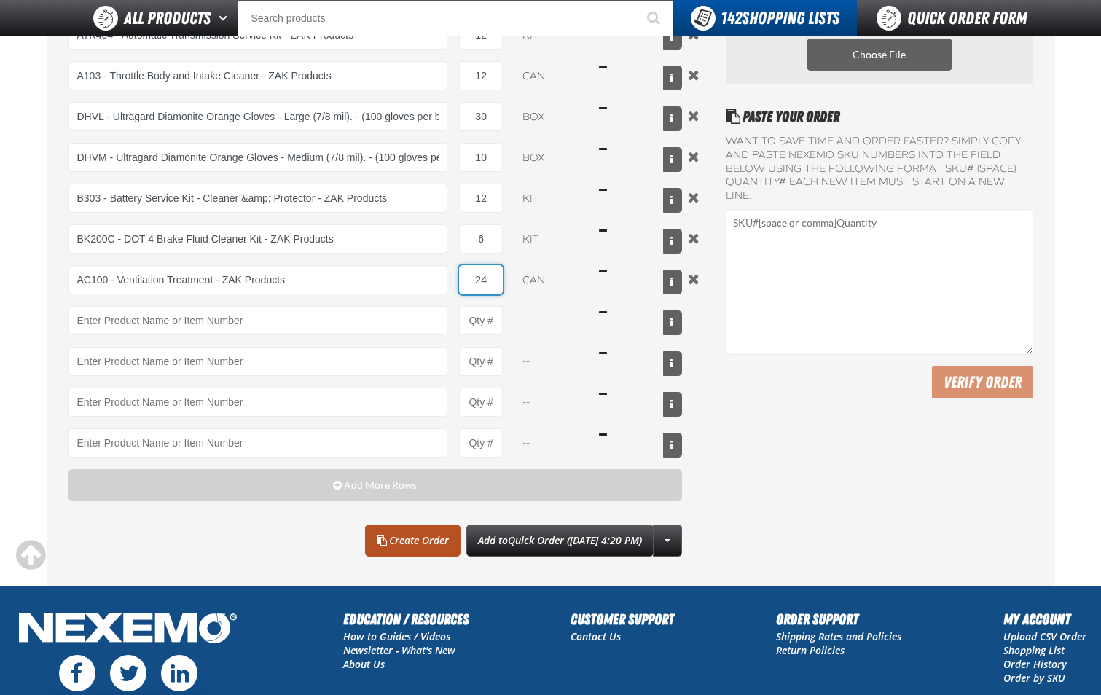
type input "24"
click at [389, 541] on link "Create Order" at bounding box center [412, 541] width 95 height 32
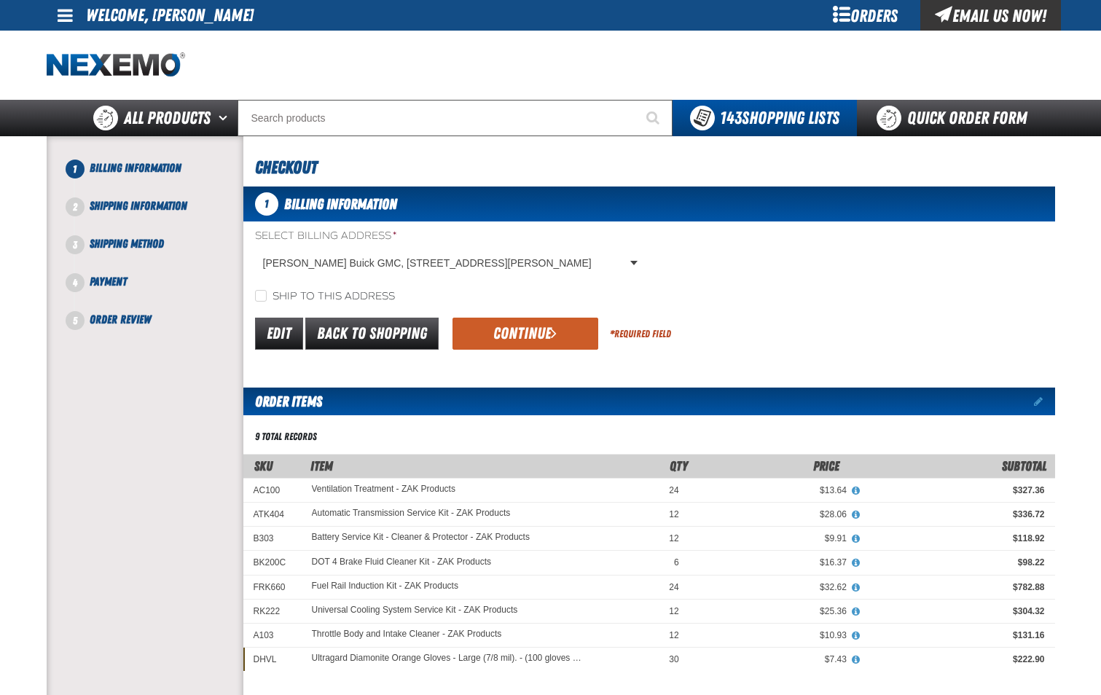
click at [261, 302] on label "Ship to this address" at bounding box center [325, 297] width 140 height 14
click at [261, 302] on input "Ship to this address" at bounding box center [261, 296] width 12 height 12
checkbox input "true"
click at [498, 328] on button "Continue" at bounding box center [526, 334] width 146 height 32
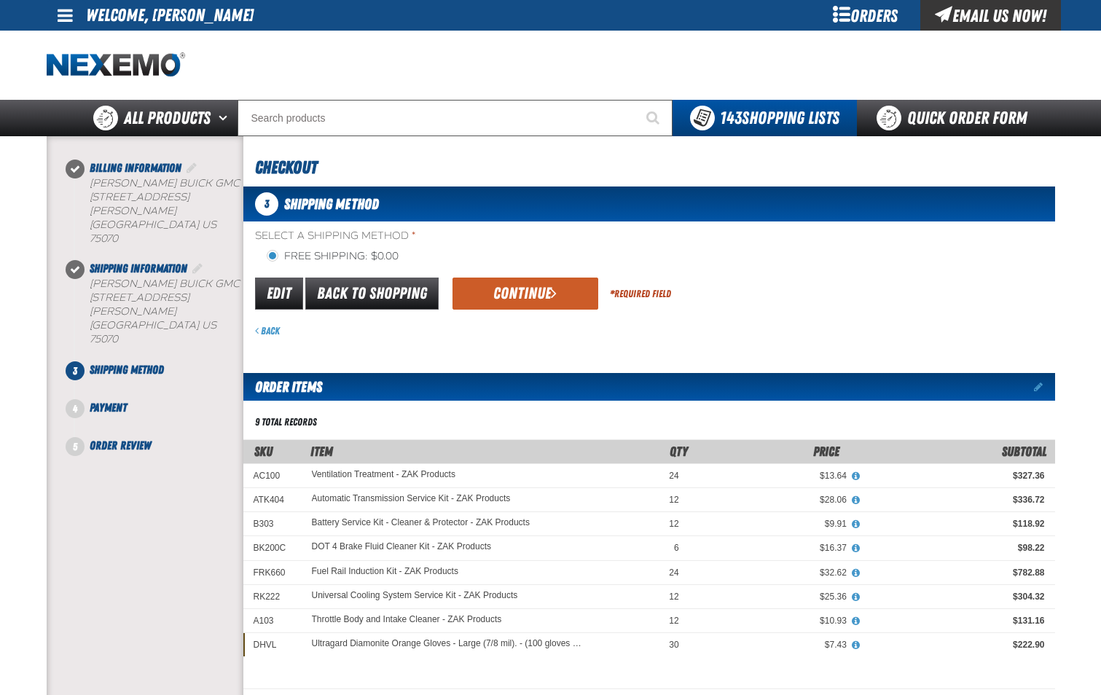
click at [558, 298] on button "Continue" at bounding box center [526, 294] width 146 height 32
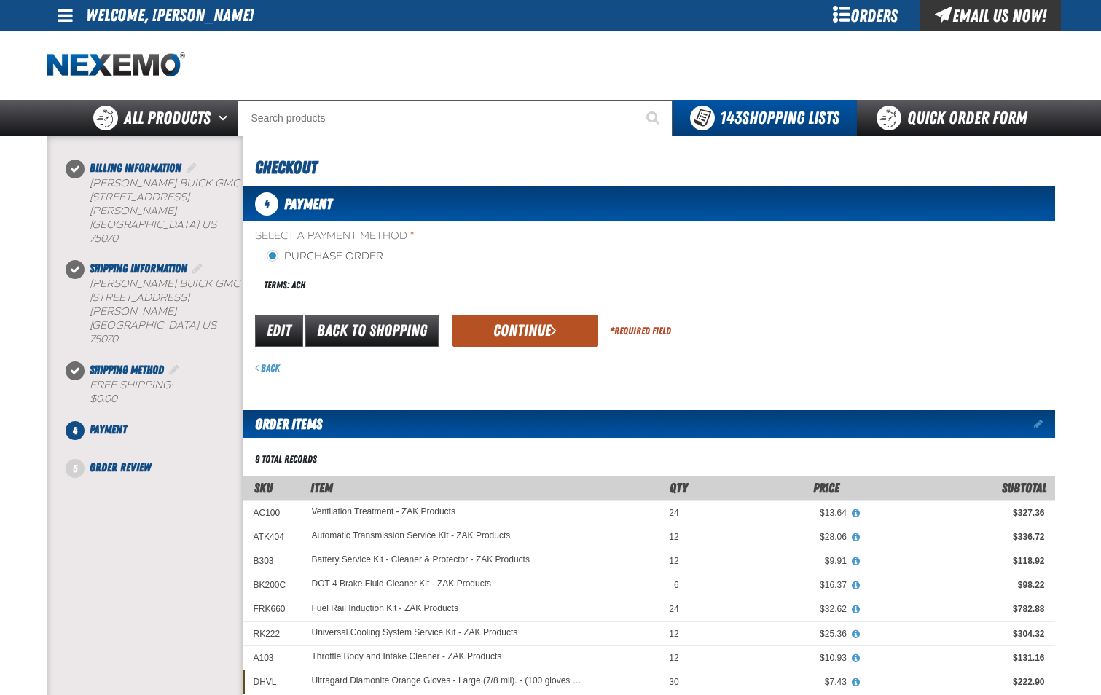
click at [540, 336] on button "Continue" at bounding box center [526, 331] width 146 height 32
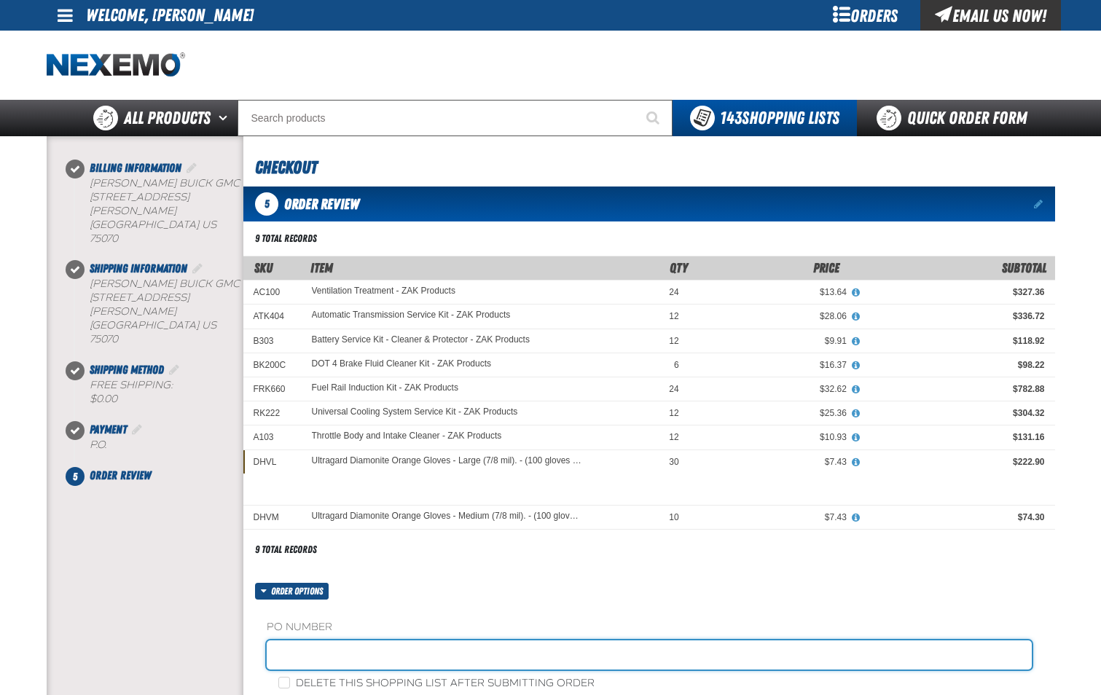
click at [373, 665] on input "text" at bounding box center [649, 655] width 765 height 29
type input "PARTS-JL"
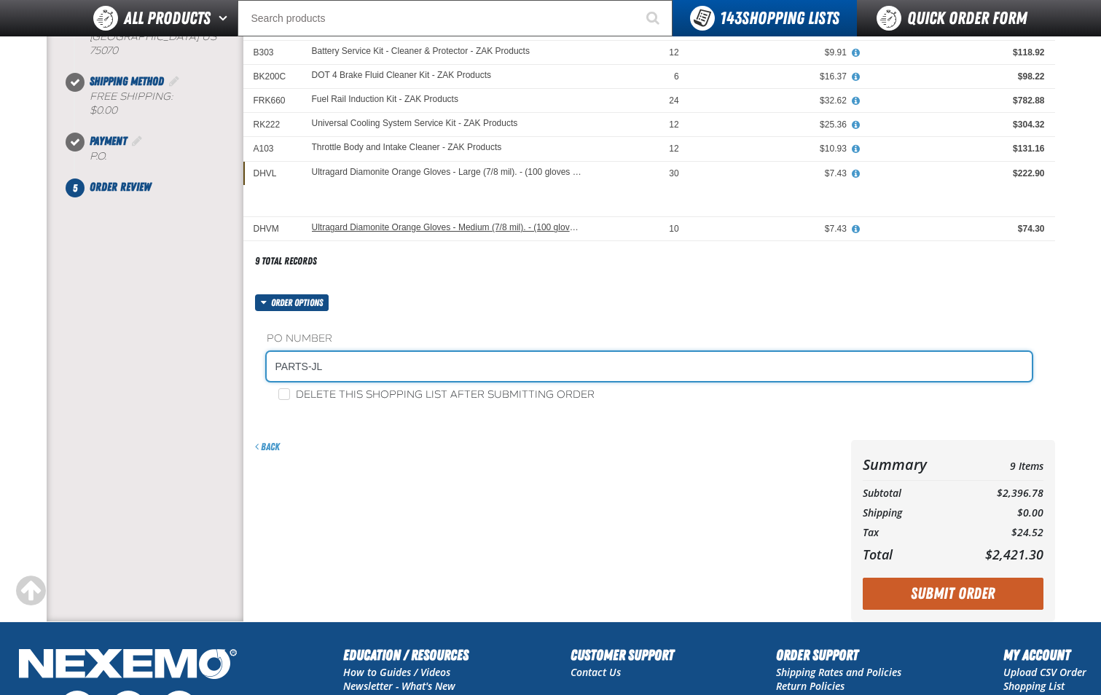
scroll to position [292, 0]
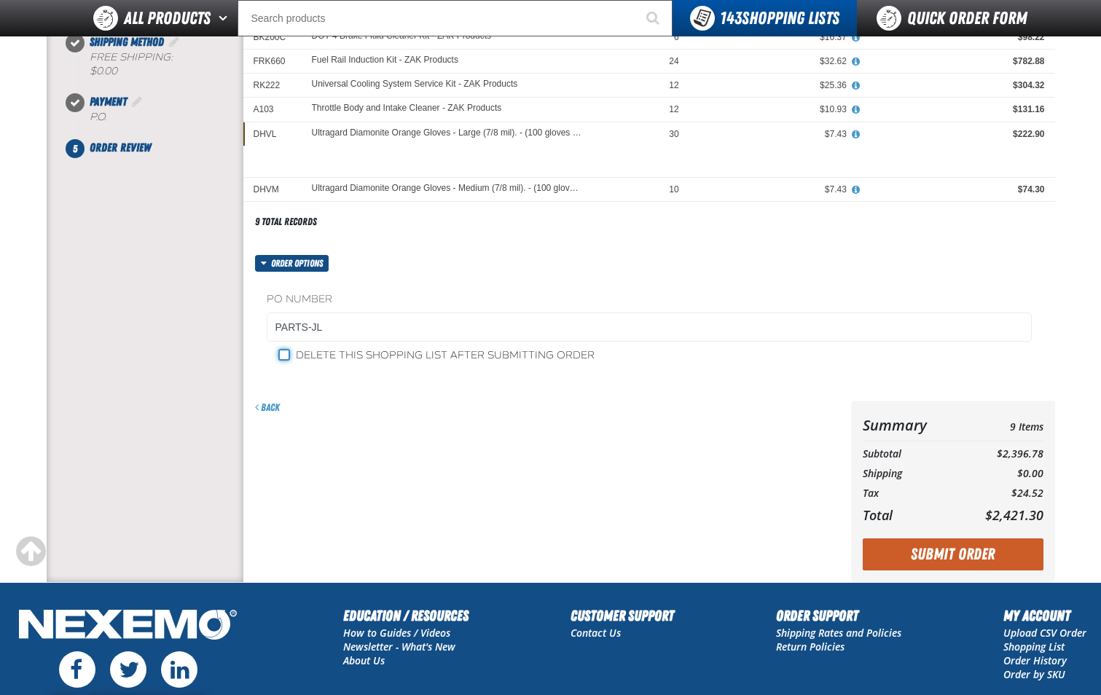
click at [288, 357] on input "Delete this shopping list after submitting order" at bounding box center [284, 355] width 12 height 12
checkbox input "true"
click at [932, 565] on button "Submit Order" at bounding box center [953, 555] width 181 height 32
